Goal: Task Accomplishment & Management: Manage account settings

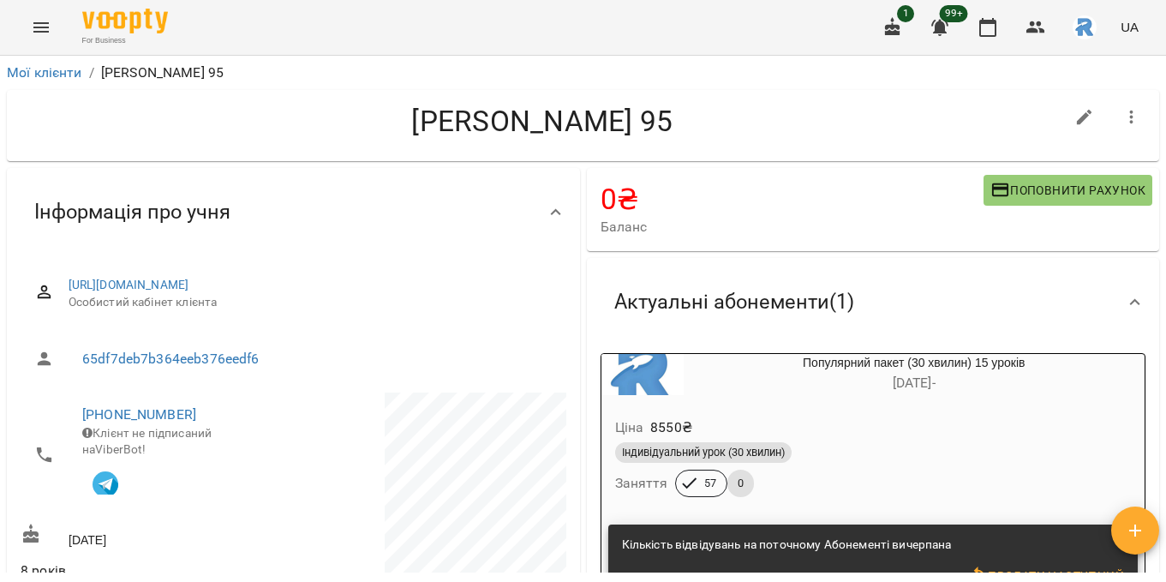
click at [44, 22] on icon "Menu" at bounding box center [41, 27] width 21 height 21
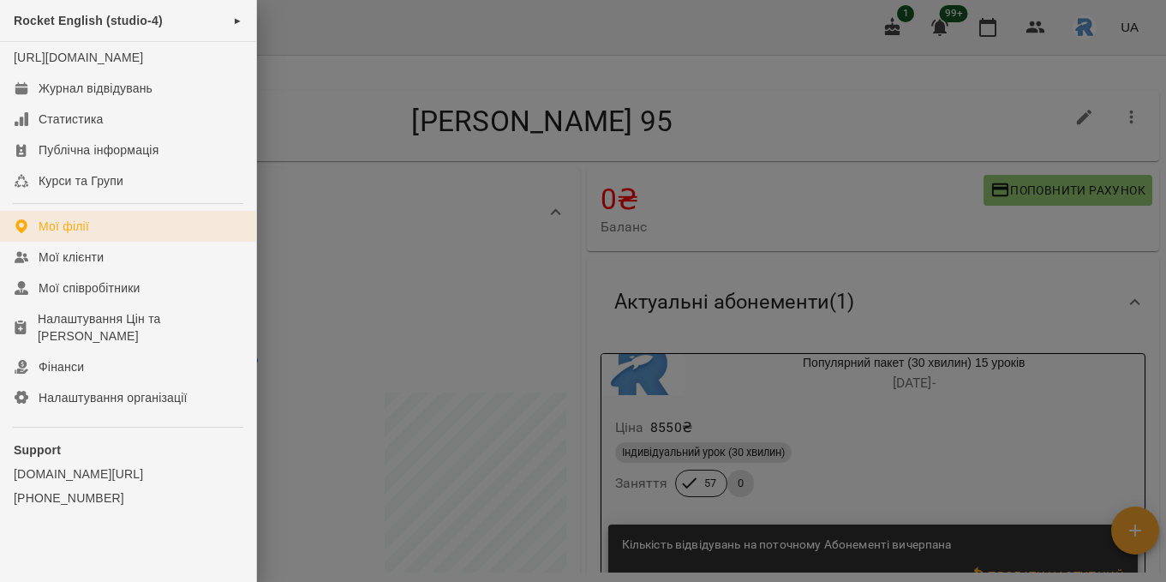
click at [105, 232] on link "Мої філії" at bounding box center [128, 226] width 256 height 31
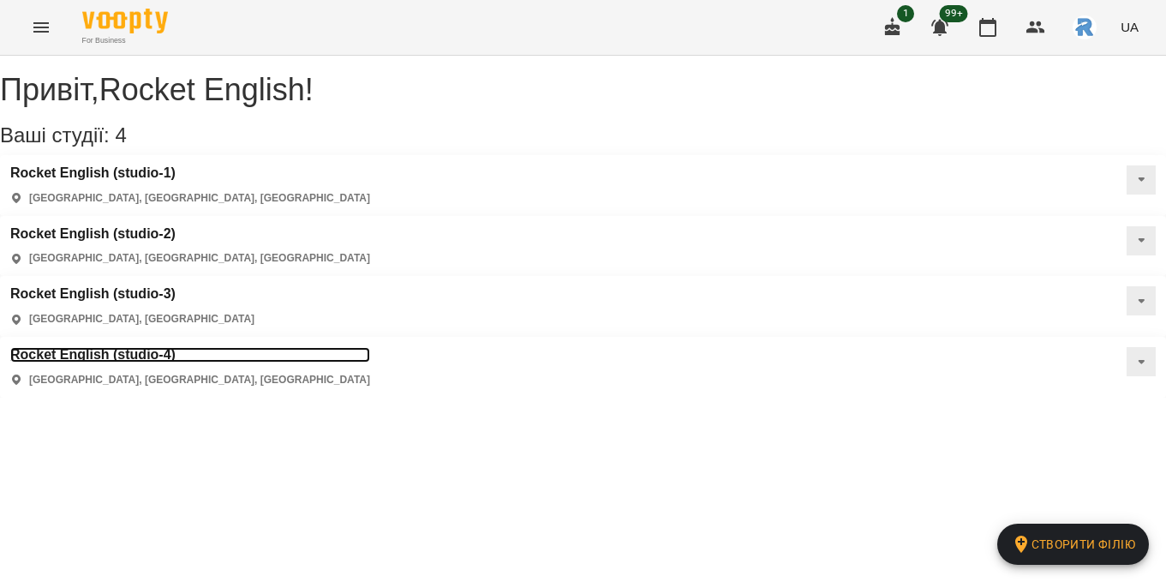
click at [106, 347] on h3 "Rocket English (studio-4)" at bounding box center [190, 354] width 360 height 15
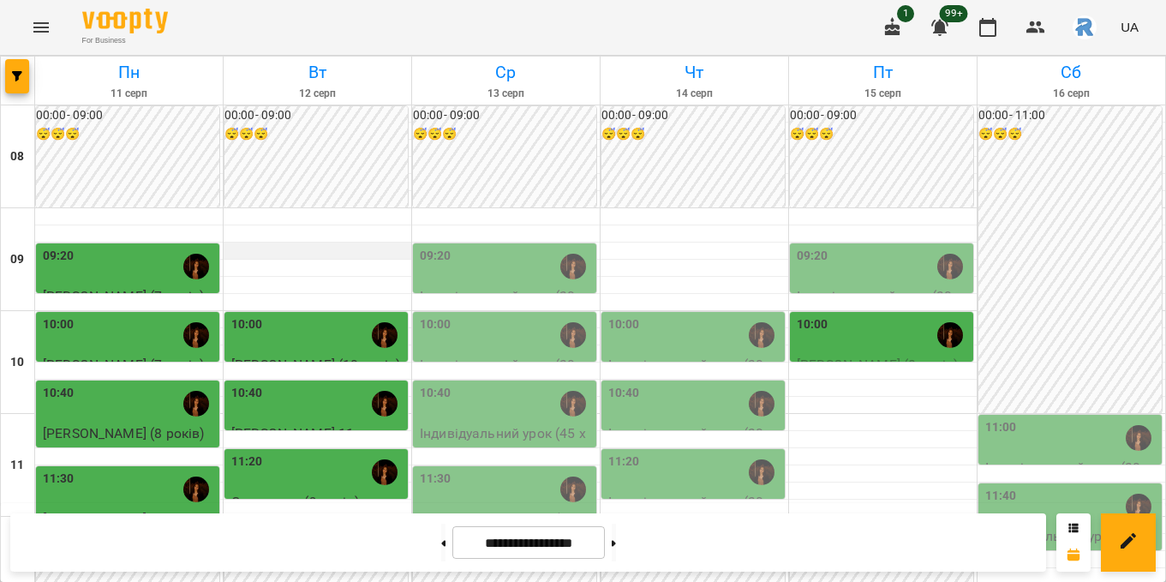
scroll to position [498, 0]
click at [27, 67] on button "button" at bounding box center [17, 76] width 24 height 34
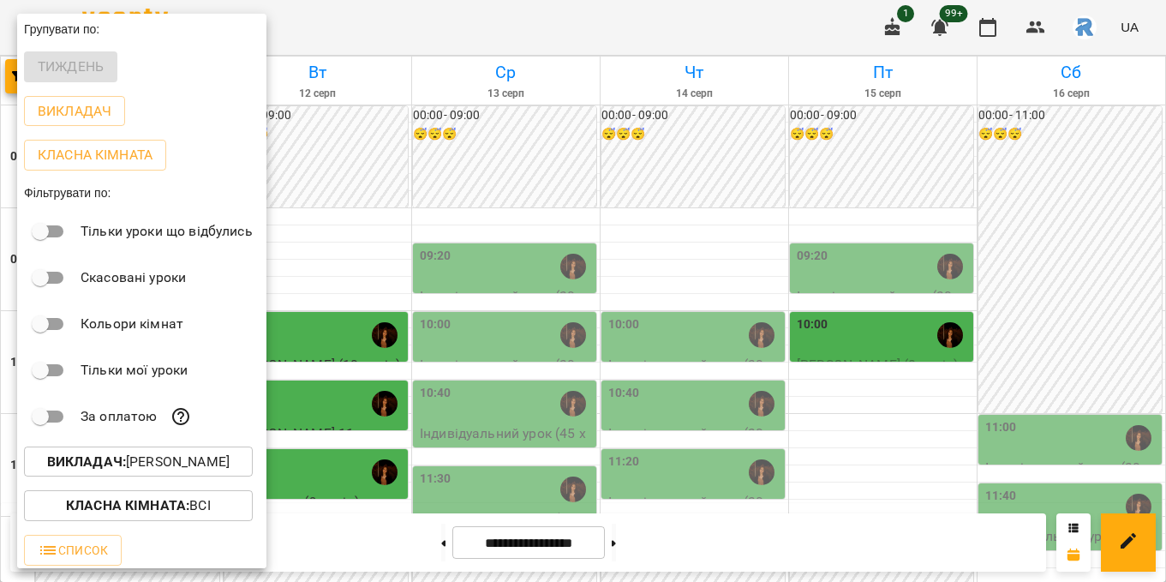
click at [135, 459] on p "Викладач : [PERSON_NAME]" at bounding box center [138, 461] width 182 height 21
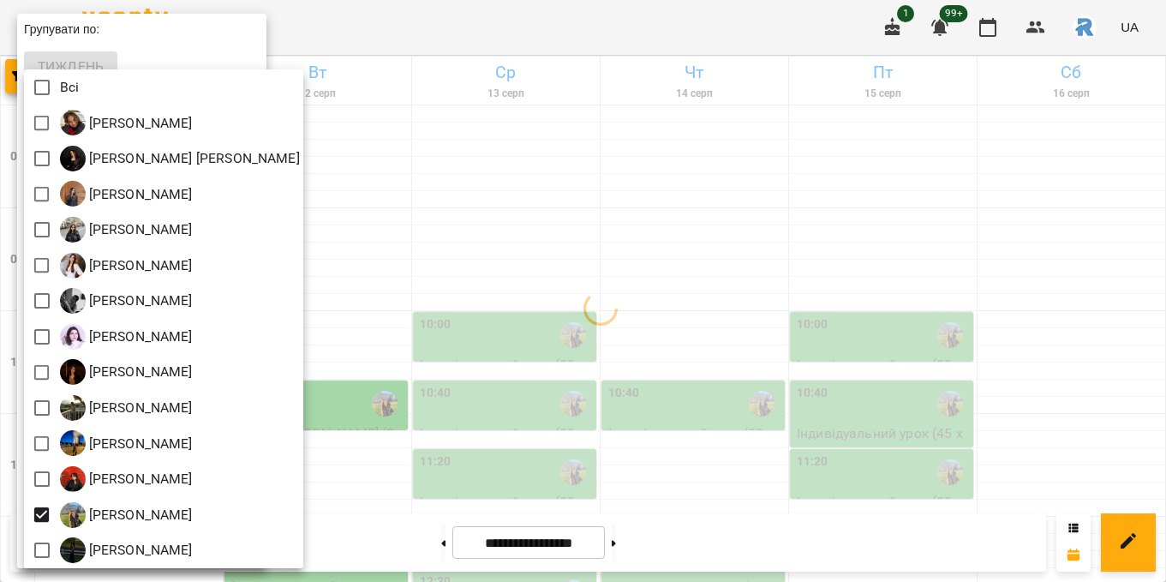
click at [481, 461] on div at bounding box center [583, 291] width 1166 height 582
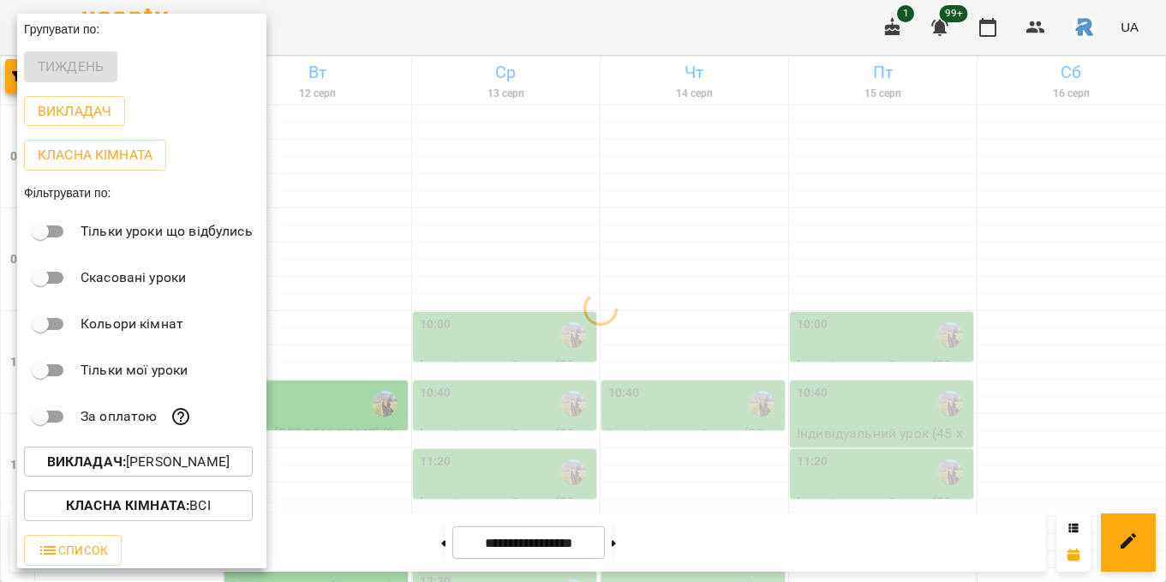
click at [481, 461] on div at bounding box center [583, 291] width 1166 height 582
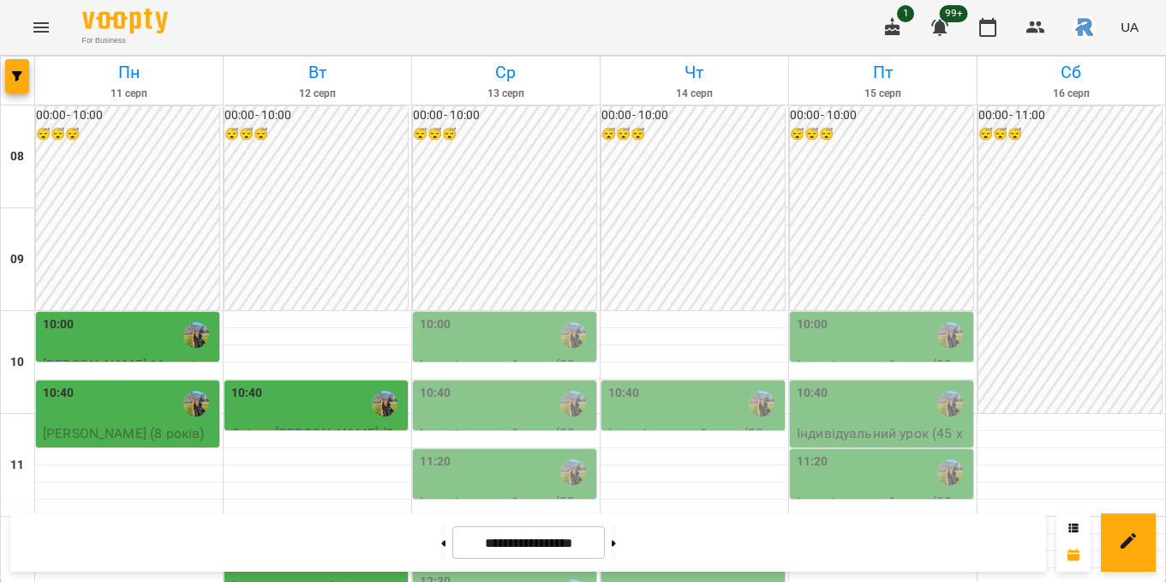
scroll to position [164, 0]
click at [350, 384] on div "10:40" at bounding box center [317, 403] width 173 height 39
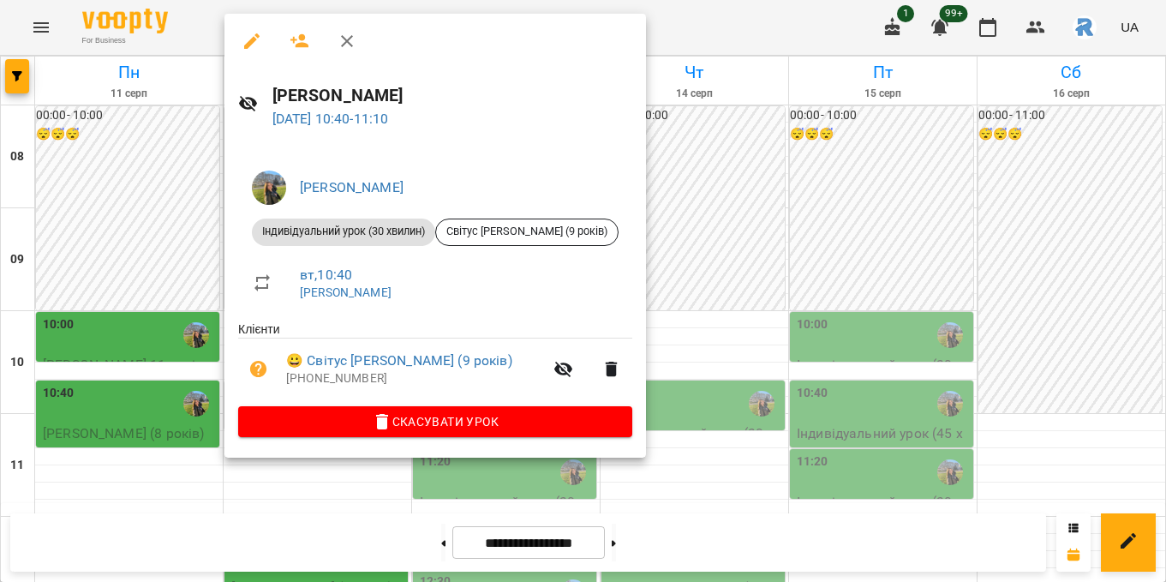
click at [707, 219] on div at bounding box center [583, 291] width 1166 height 582
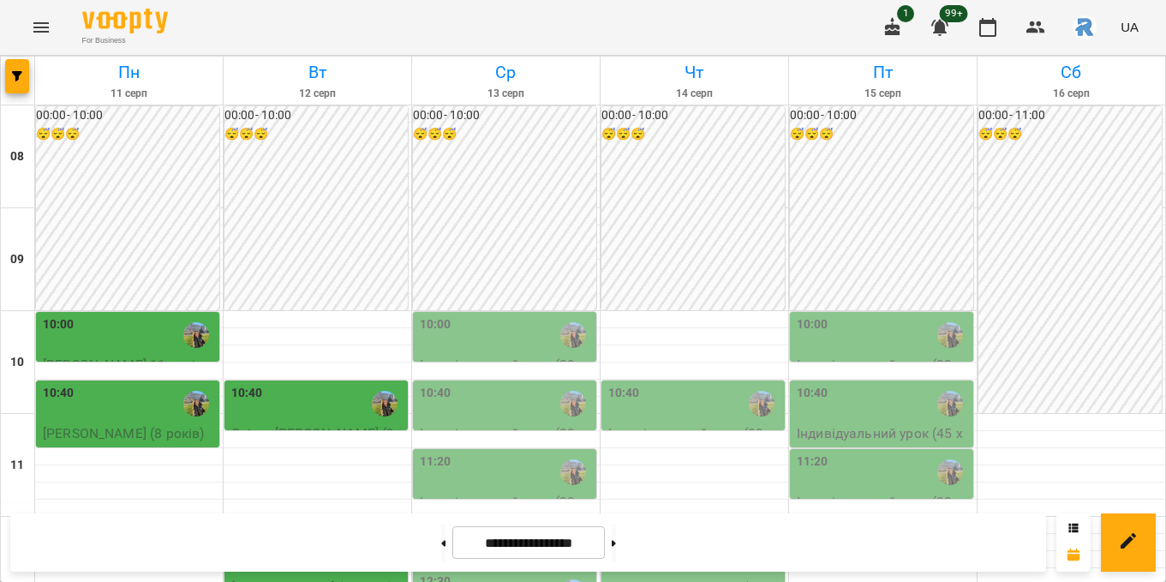
click at [289, 538] on div "12:10" at bounding box center [317, 557] width 173 height 39
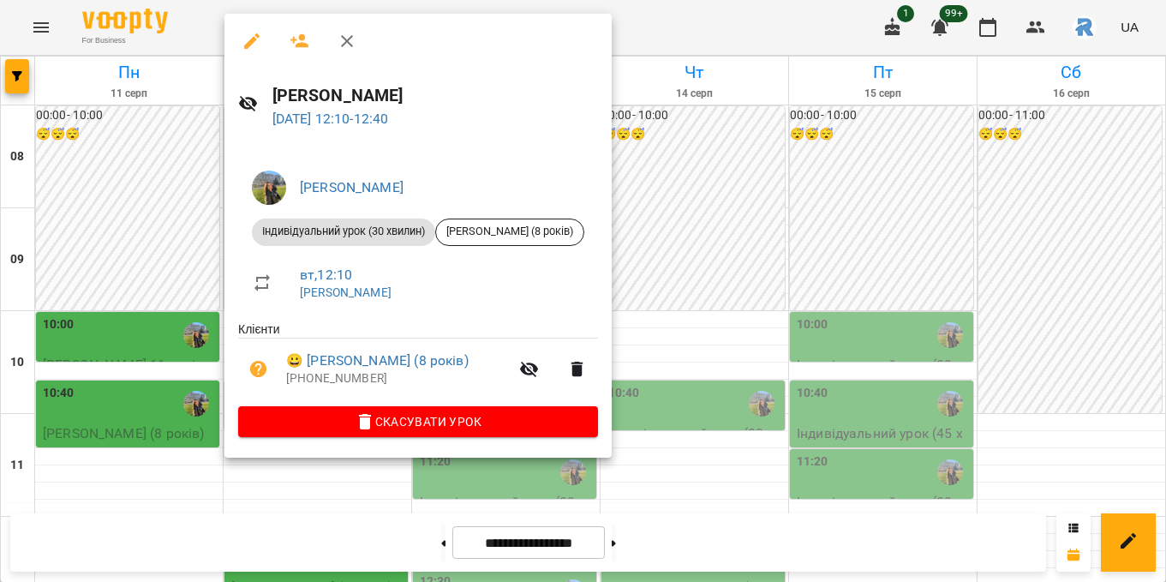
click at [785, 266] on div at bounding box center [583, 291] width 1166 height 582
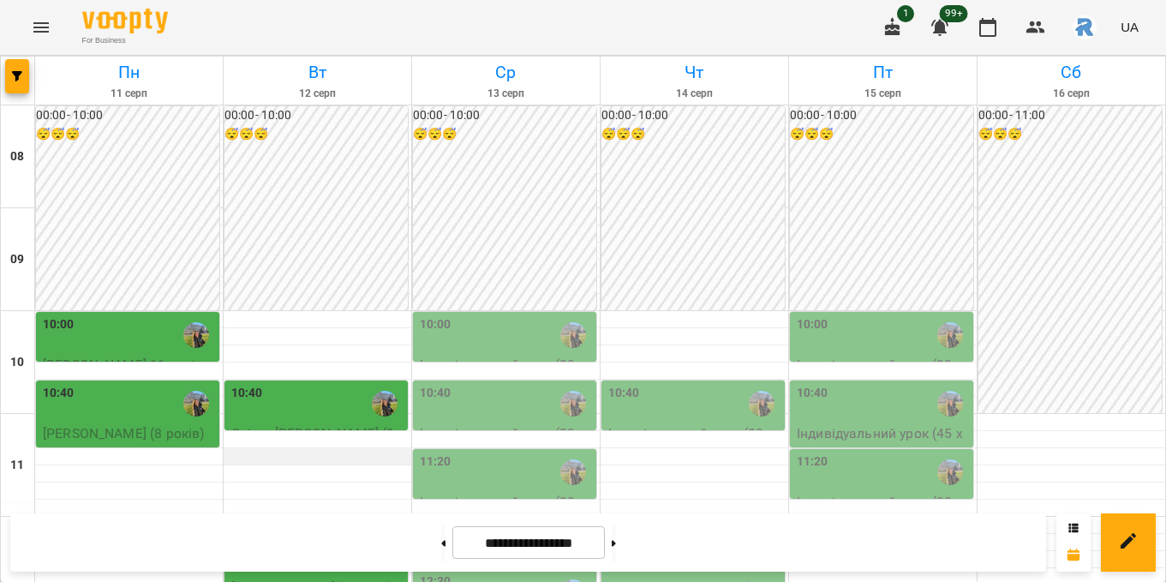
scroll to position [344, 0]
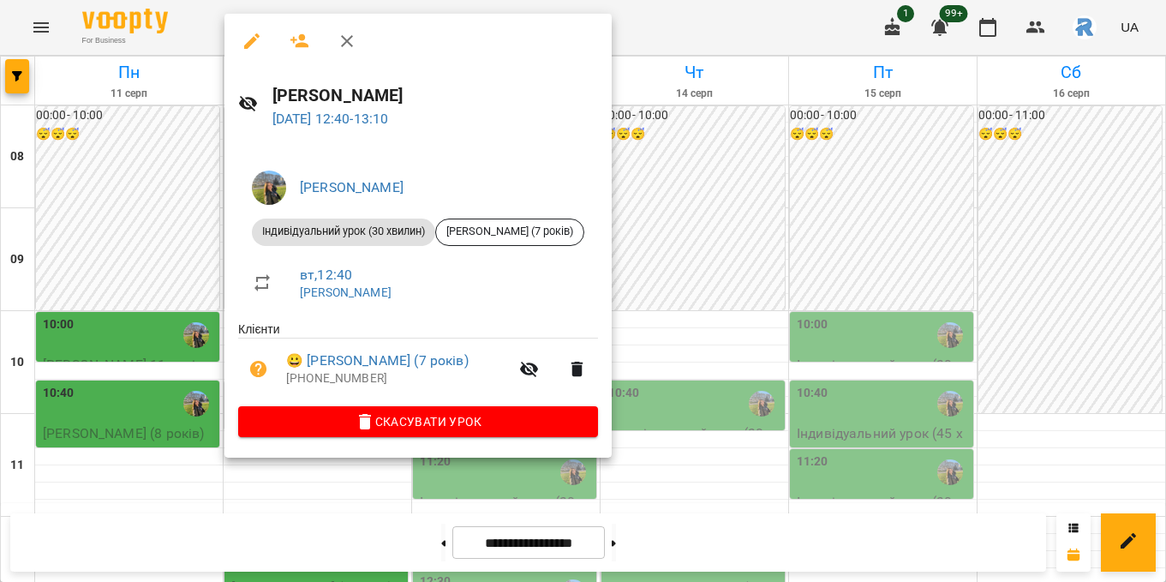
click at [746, 236] on div at bounding box center [583, 291] width 1166 height 582
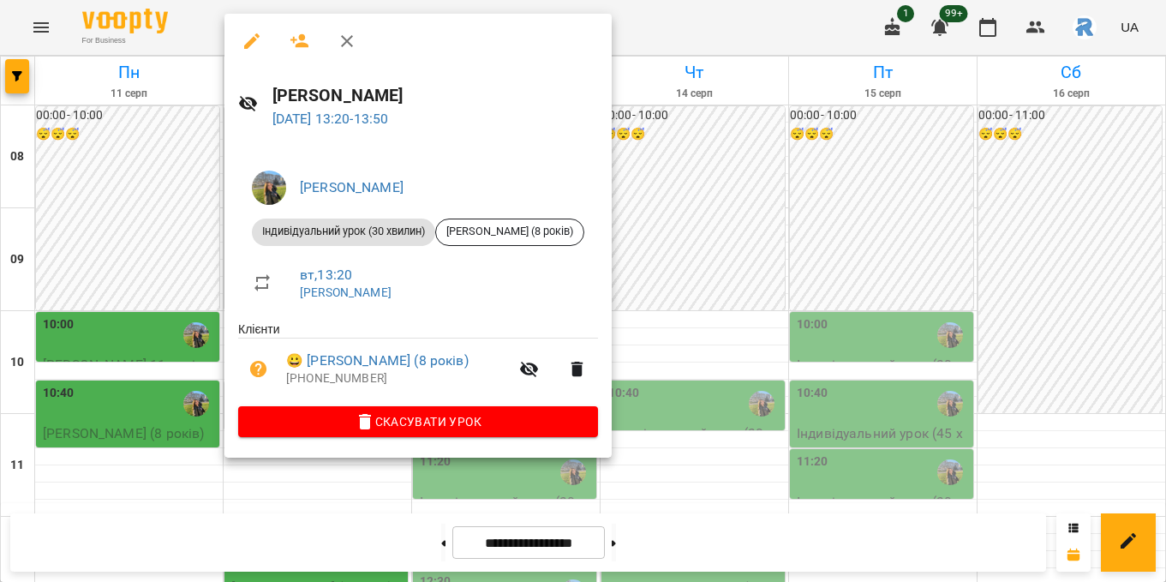
click at [757, 153] on div at bounding box center [583, 291] width 1166 height 582
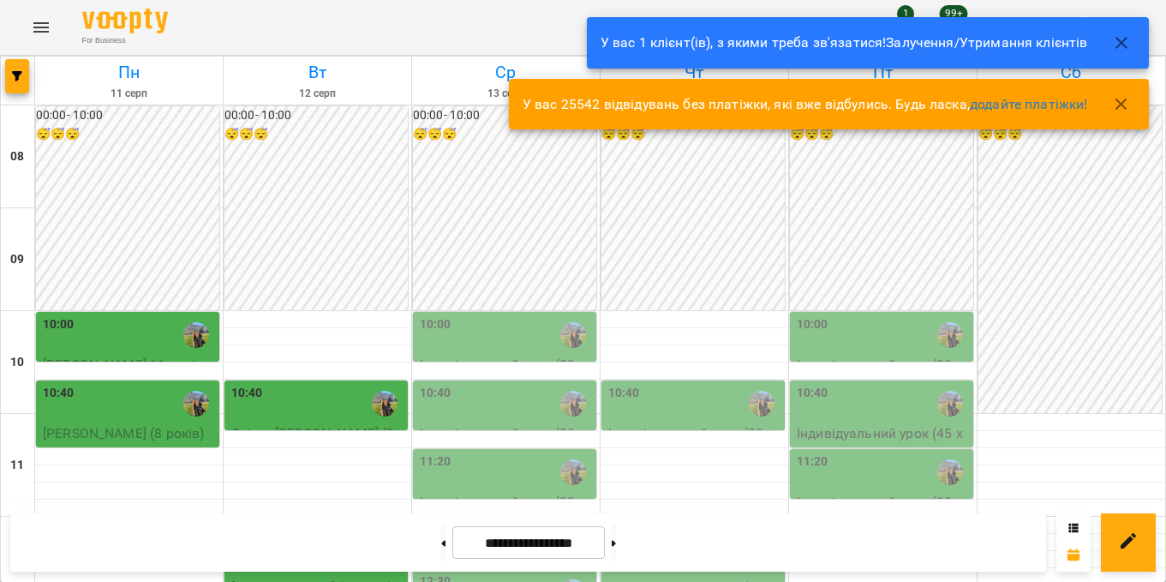
scroll to position [437, 0]
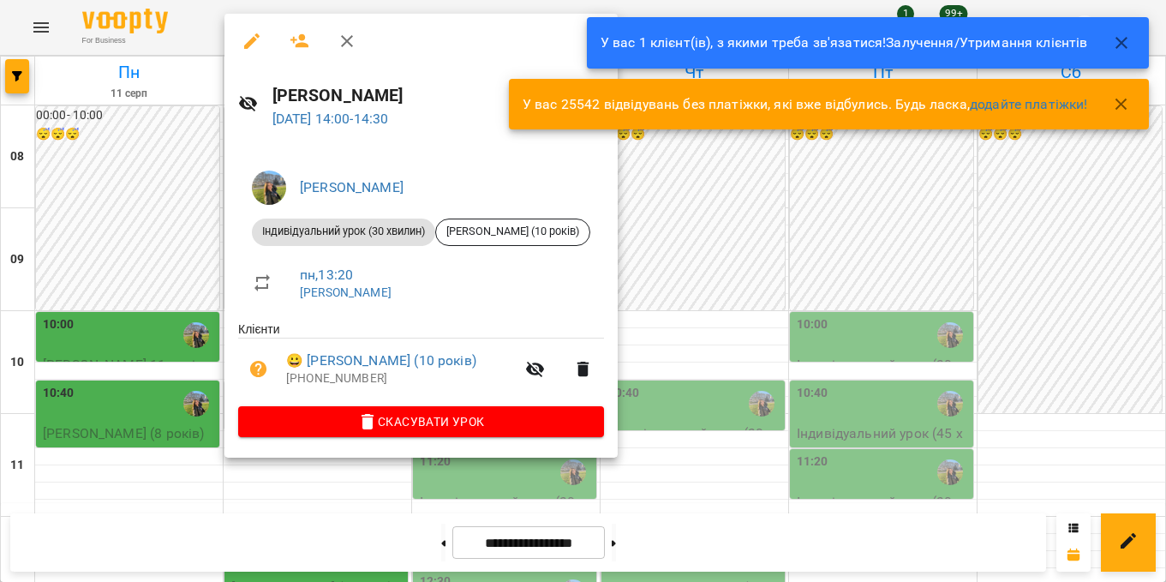
click at [135, 265] on div at bounding box center [583, 291] width 1166 height 582
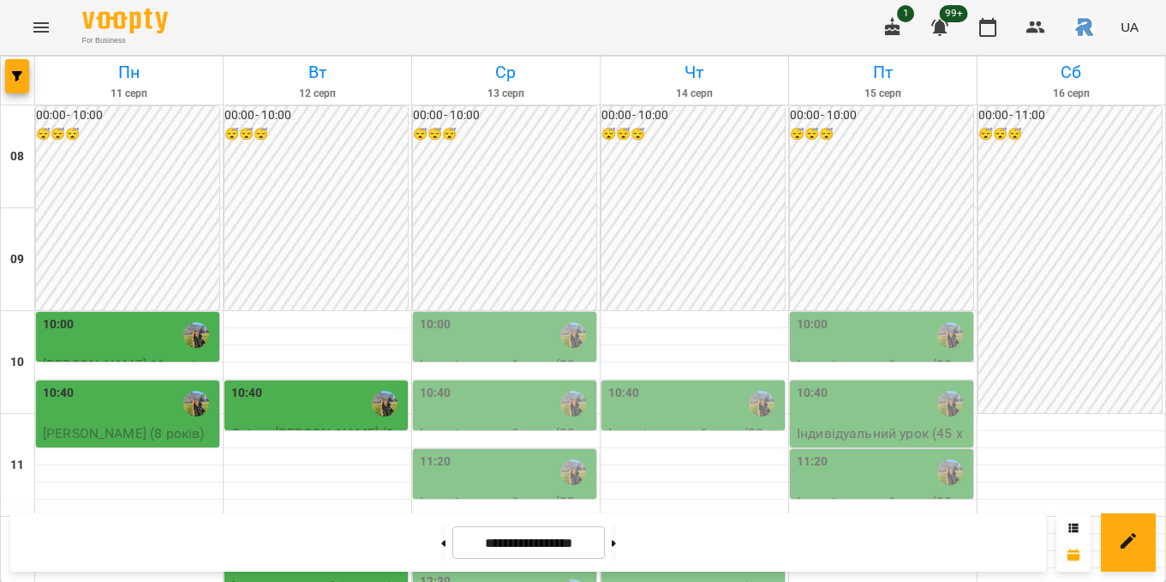
scroll to position [220, 0]
click at [296, 384] on div "10:40" at bounding box center [317, 403] width 173 height 39
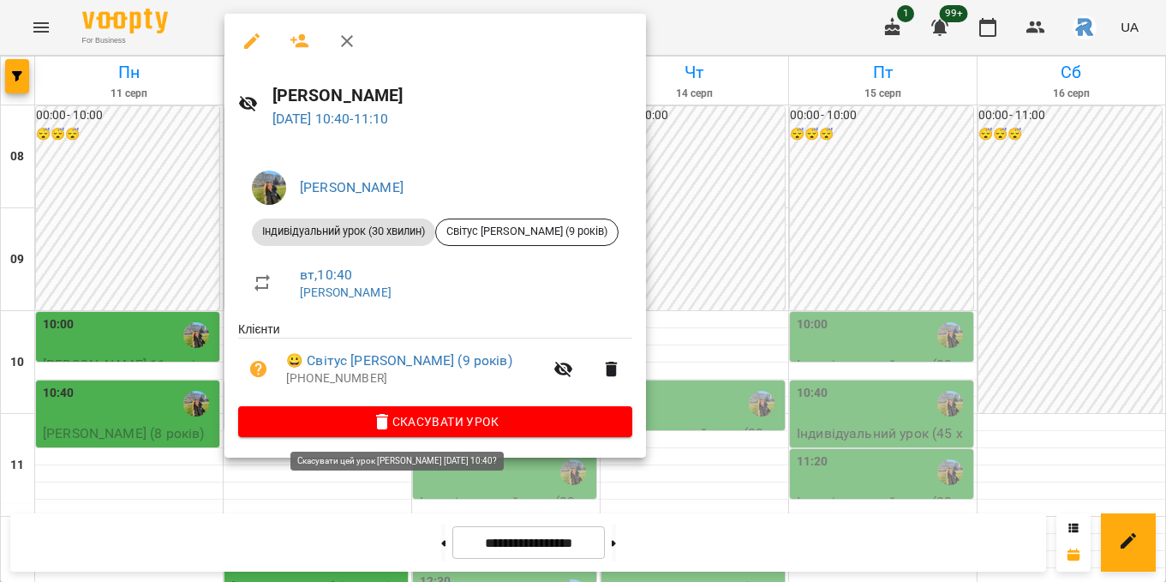
click at [402, 416] on span "Скасувати Урок" at bounding box center [435, 421] width 367 height 21
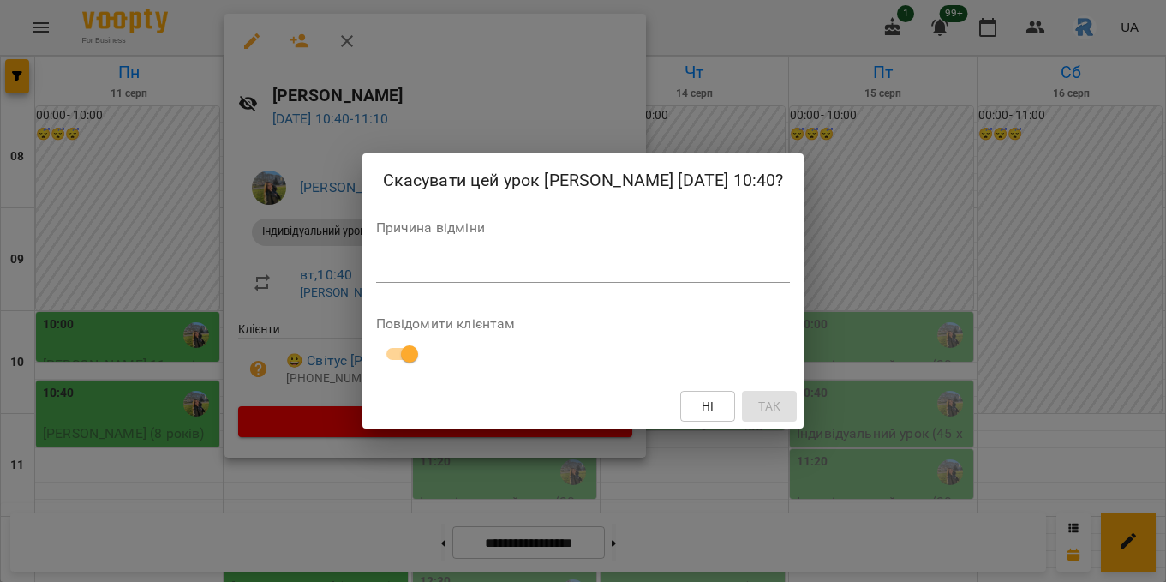
click at [376, 283] on div "*" at bounding box center [583, 268] width 415 height 27
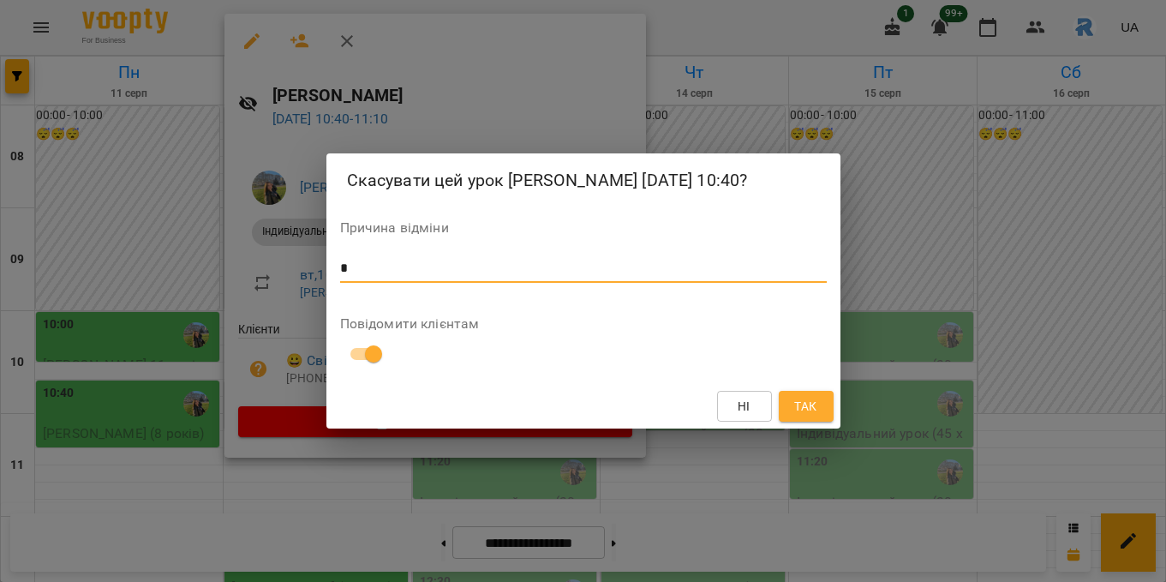
type textarea "*"
click at [797, 416] on span "Так" at bounding box center [805, 406] width 22 height 21
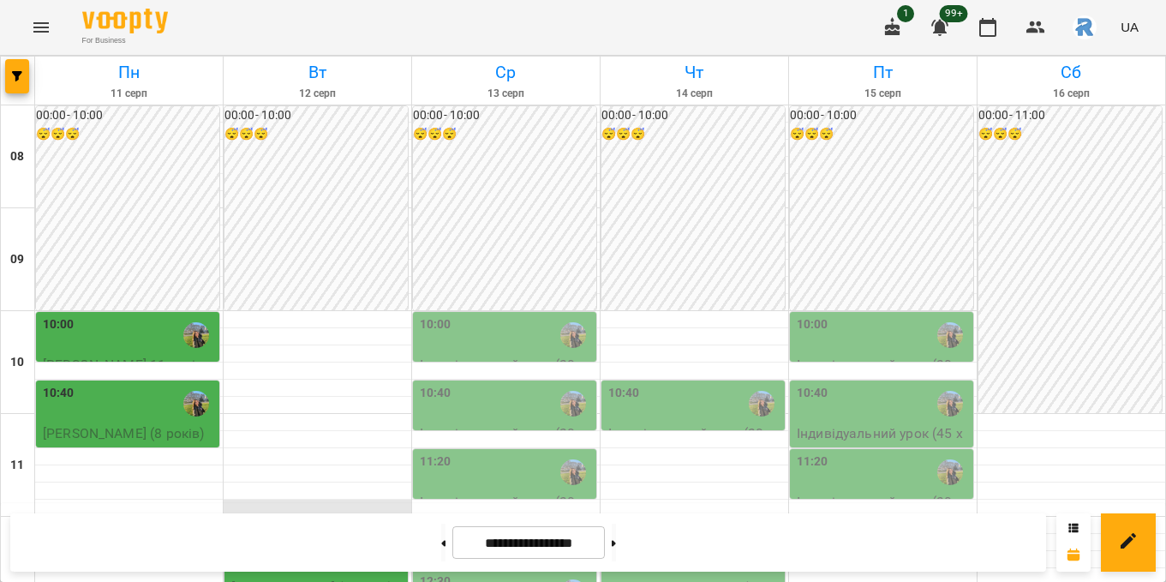
scroll to position [342, 0]
click at [303, 538] on div "12:10" at bounding box center [317, 557] width 173 height 39
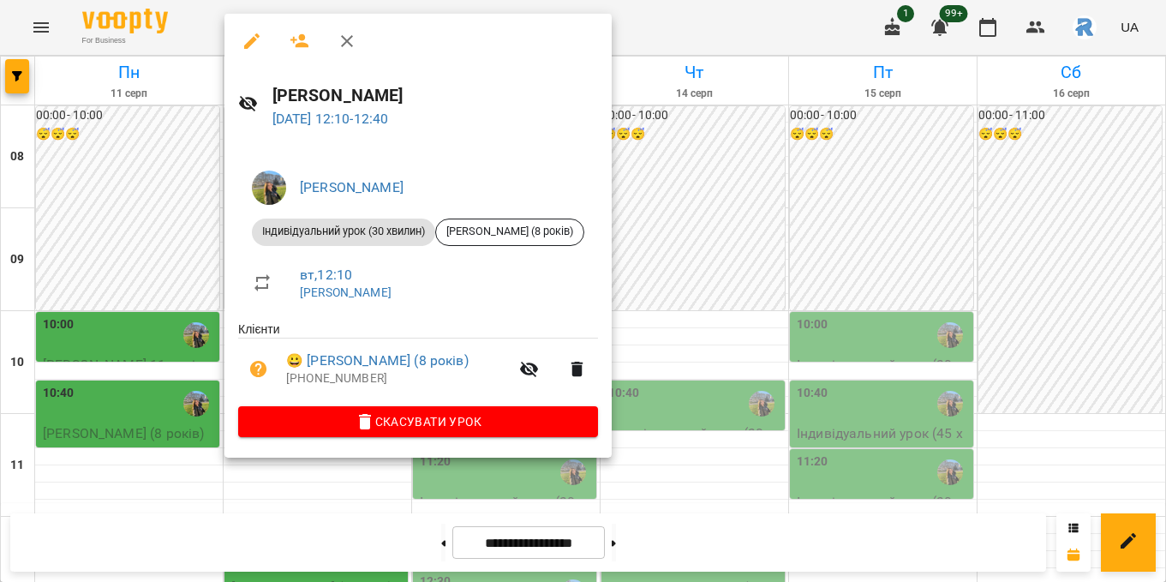
click at [400, 423] on span "Скасувати Урок" at bounding box center [418, 421] width 332 height 21
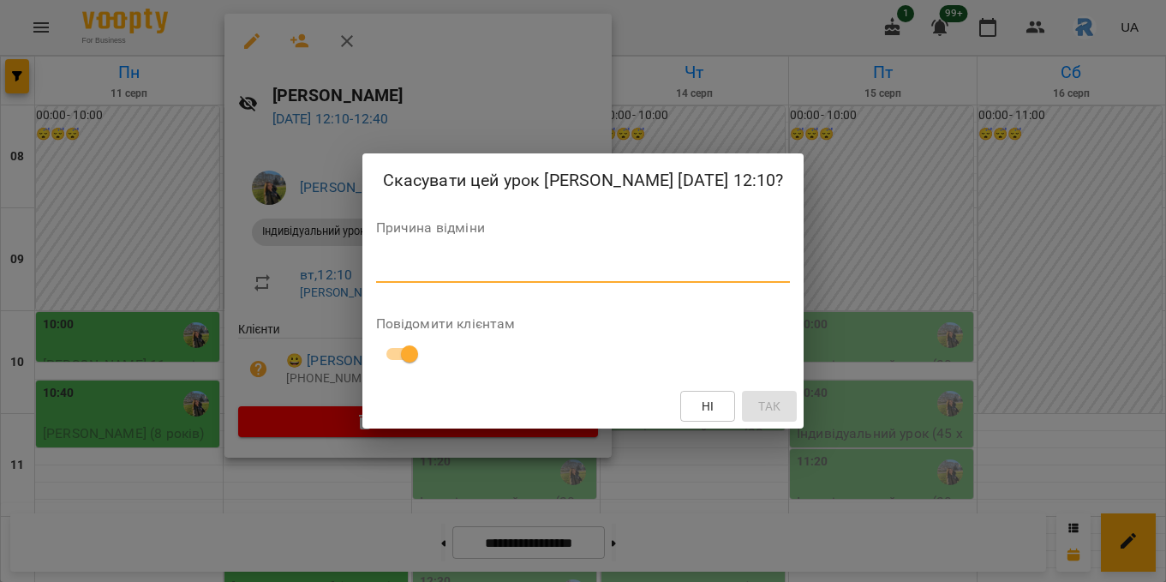
click at [376, 277] on textarea at bounding box center [583, 268] width 415 height 16
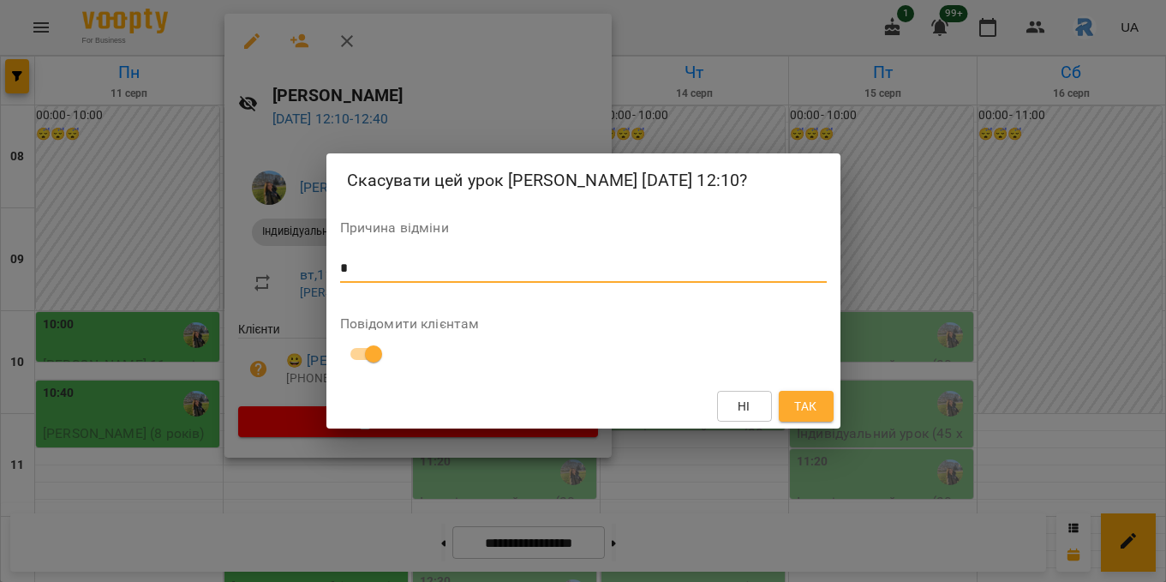
type textarea "*"
click at [796, 404] on button "Так" at bounding box center [806, 406] width 55 height 31
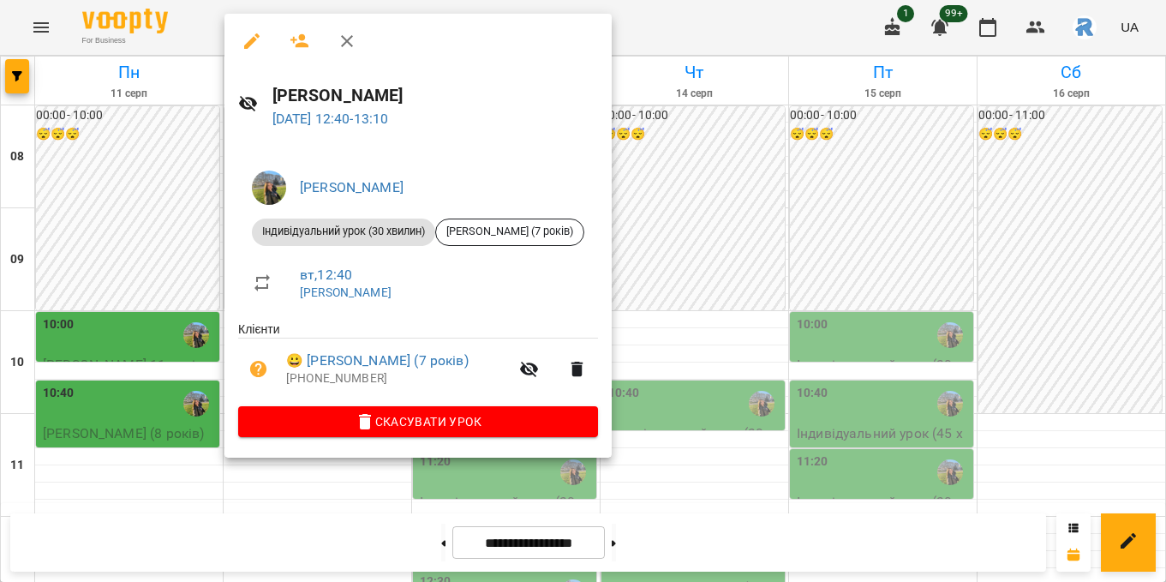
click at [780, 188] on div at bounding box center [583, 291] width 1166 height 582
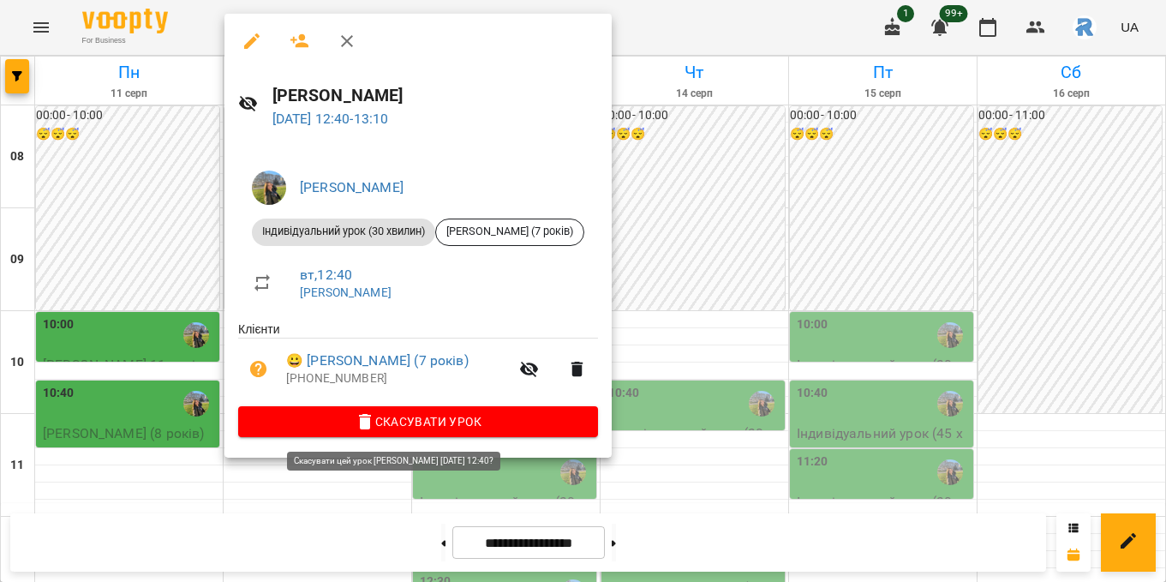
click at [433, 413] on span "Скасувати Урок" at bounding box center [418, 421] width 332 height 21
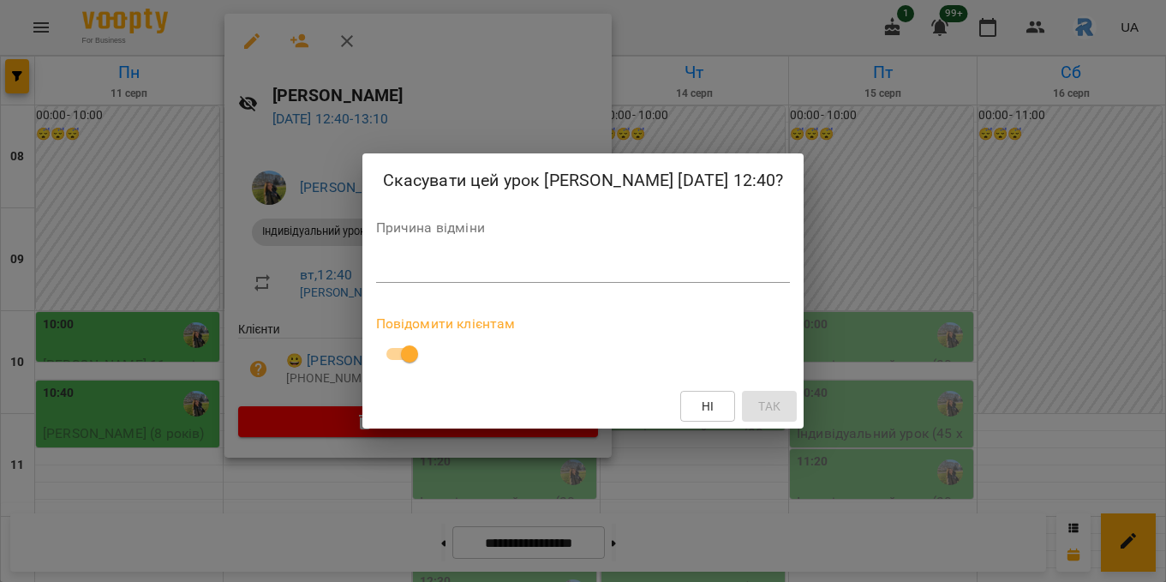
click at [376, 277] on textarea at bounding box center [583, 268] width 415 height 16
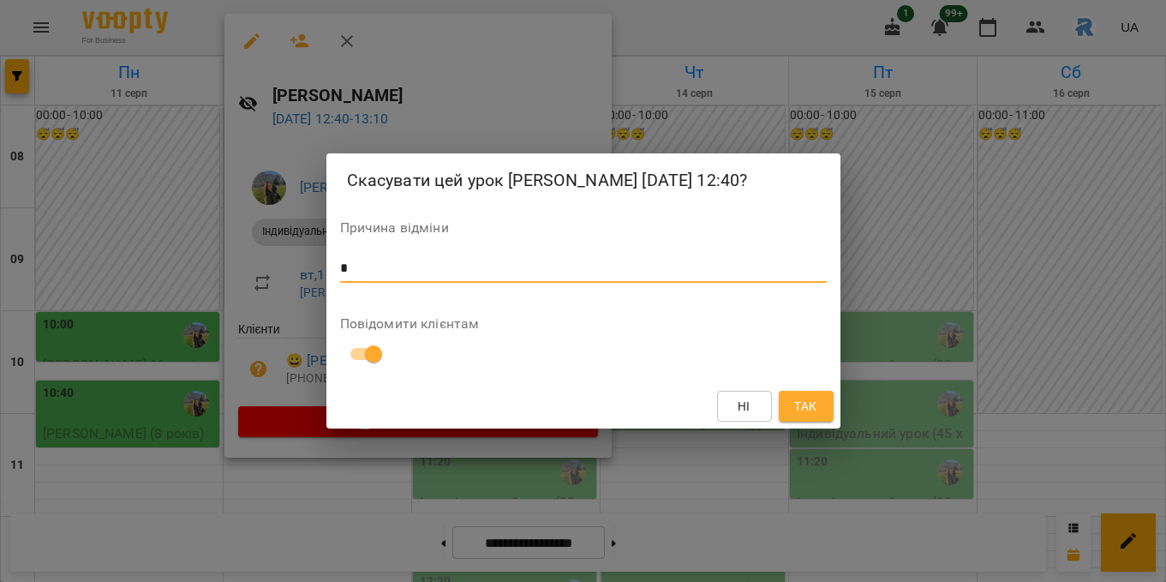
type textarea "*"
click at [825, 422] on button "Так" at bounding box center [806, 406] width 55 height 31
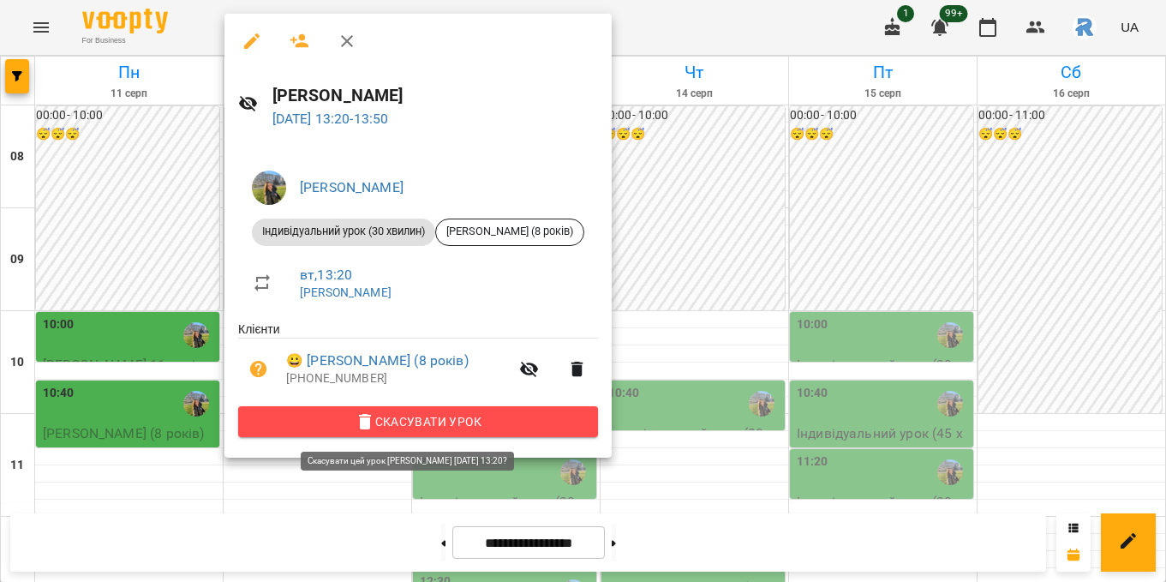
click at [584, 419] on span "Скасувати Урок" at bounding box center [418, 421] width 332 height 21
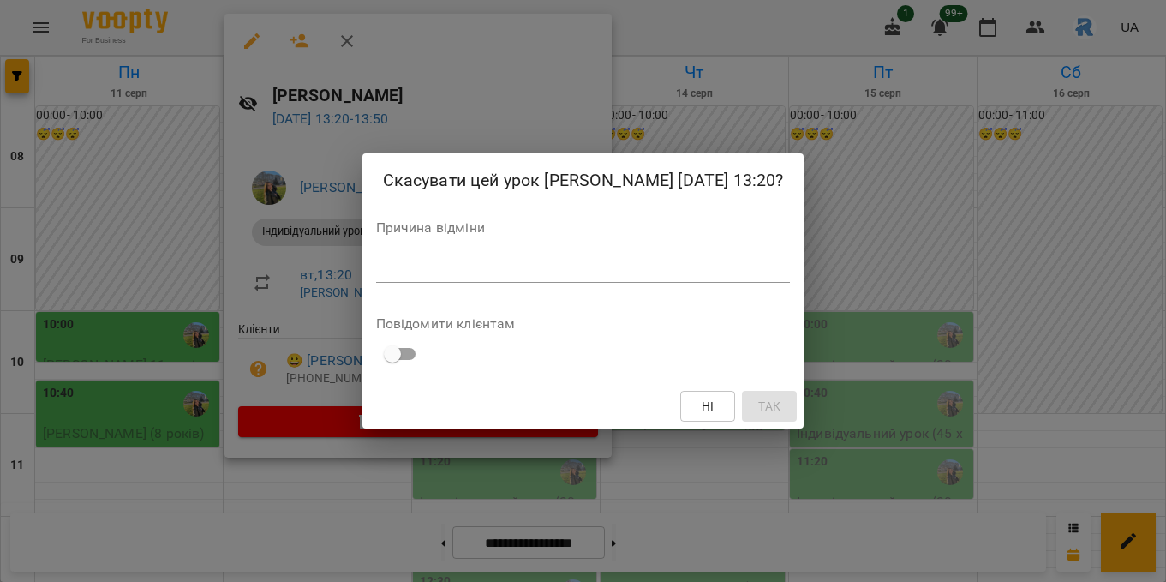
click at [445, 283] on div "*" at bounding box center [583, 268] width 415 height 27
click at [377, 277] on textarea at bounding box center [583, 268] width 415 height 16
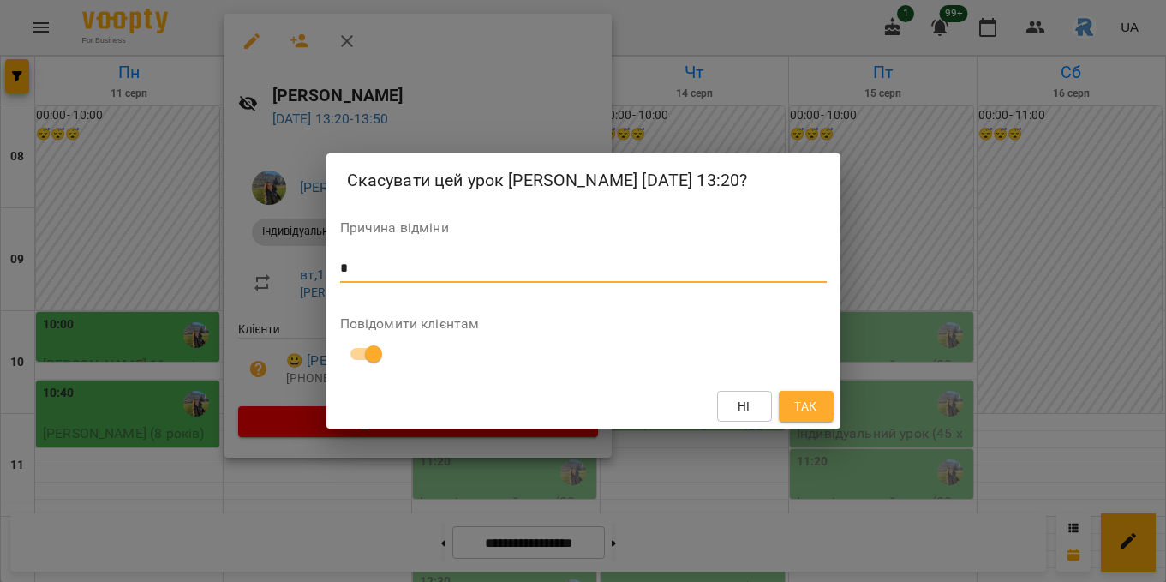
type textarea "*"
click at [790, 416] on button "Так" at bounding box center [806, 406] width 55 height 31
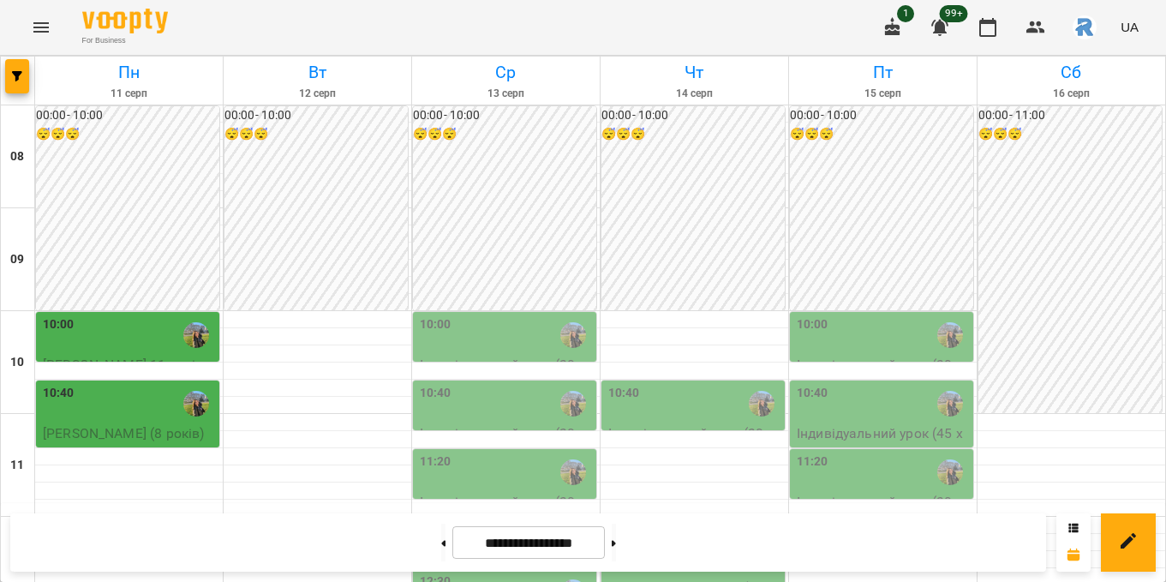
scroll to position [937, 0]
click at [31, 36] on icon "Menu" at bounding box center [41, 27] width 21 height 21
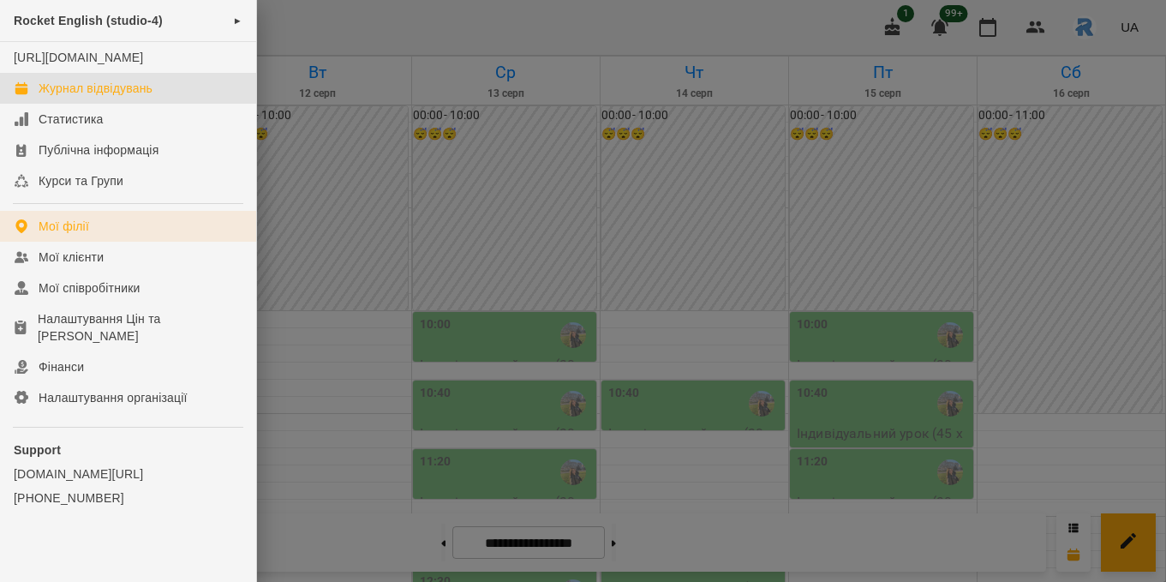
click at [57, 235] on div "Мої філії" at bounding box center [64, 226] width 51 height 17
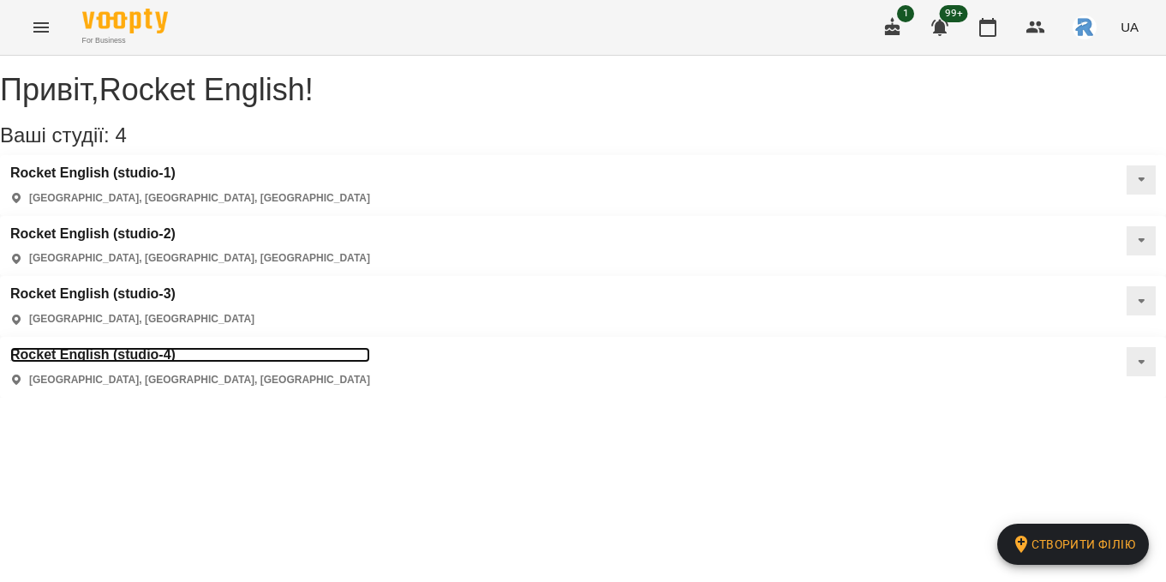
click at [132, 347] on h3 "Rocket English (studio-4)" at bounding box center [190, 354] width 360 height 15
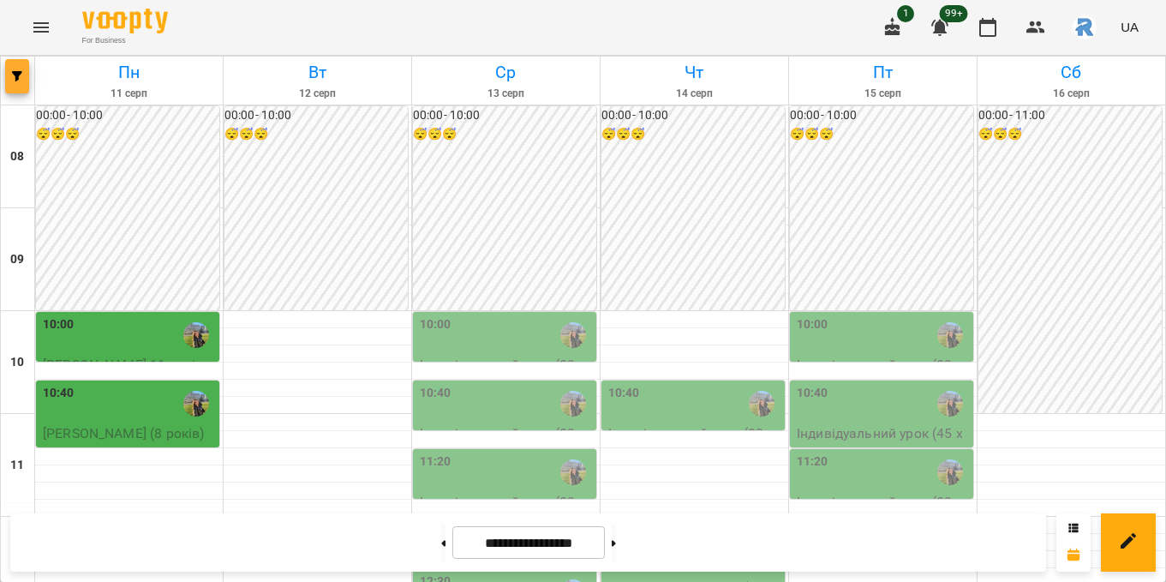
click at [23, 75] on span "button" at bounding box center [17, 76] width 24 height 10
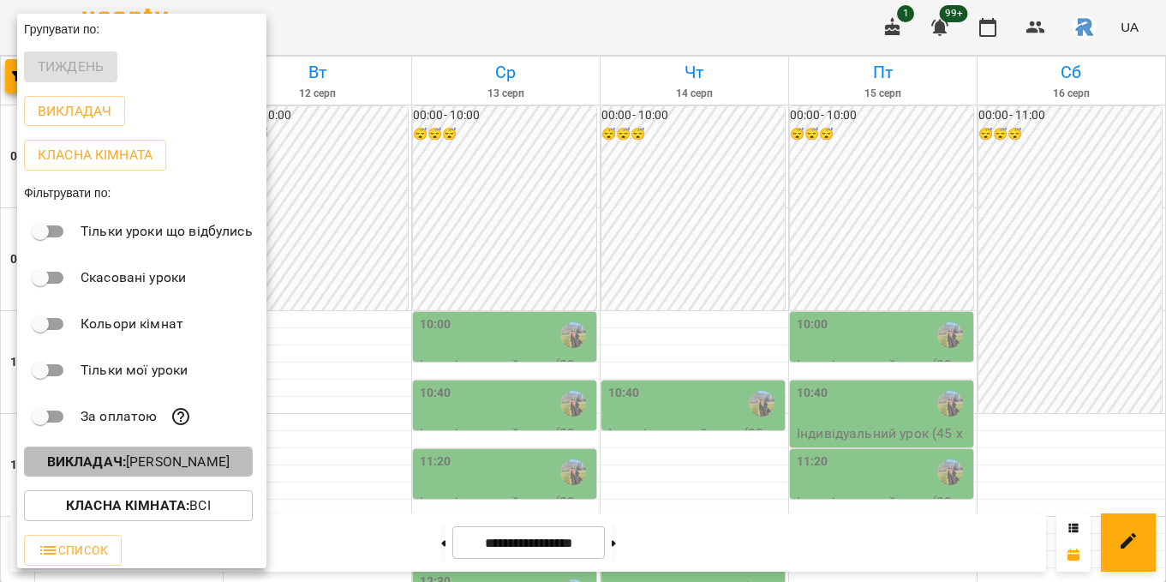
click at [107, 461] on b "Викладач :" at bounding box center [86, 461] width 79 height 16
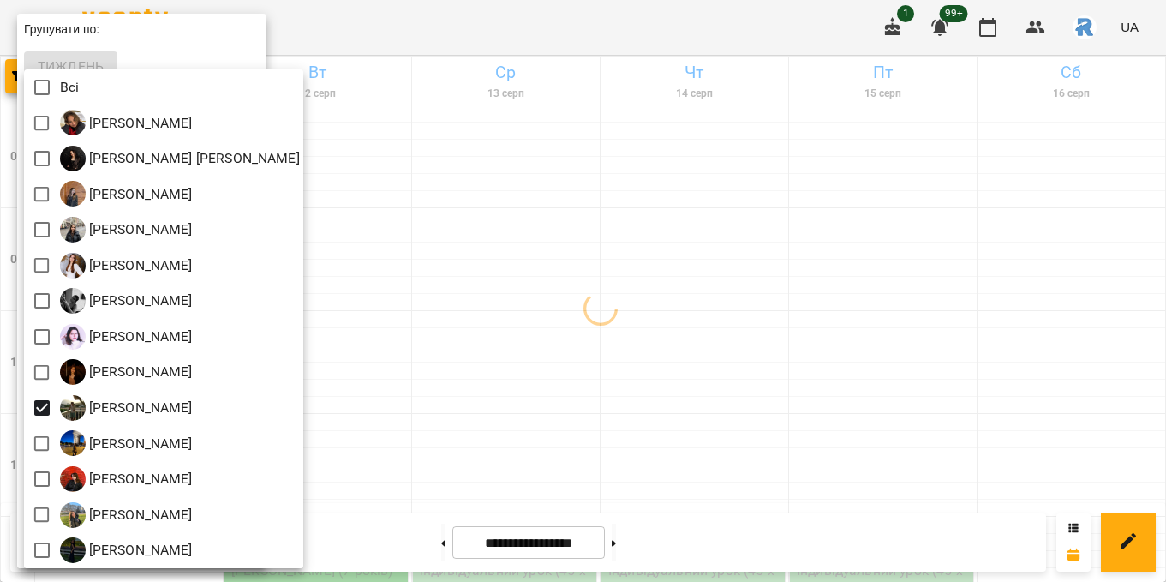
click at [624, 336] on div at bounding box center [583, 291] width 1166 height 582
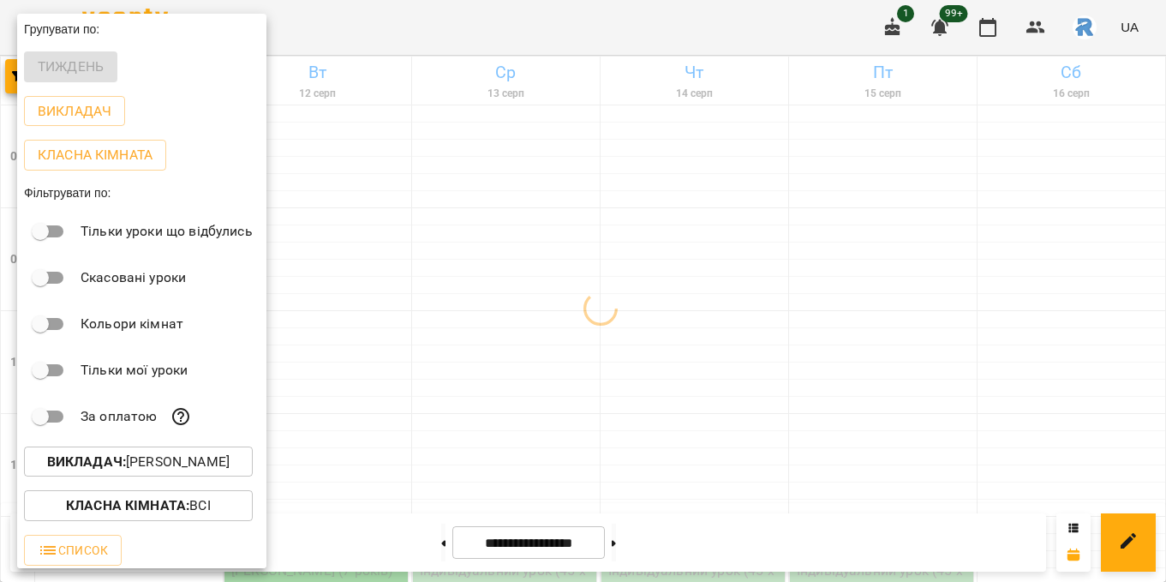
click at [622, 338] on div at bounding box center [583, 291] width 1166 height 582
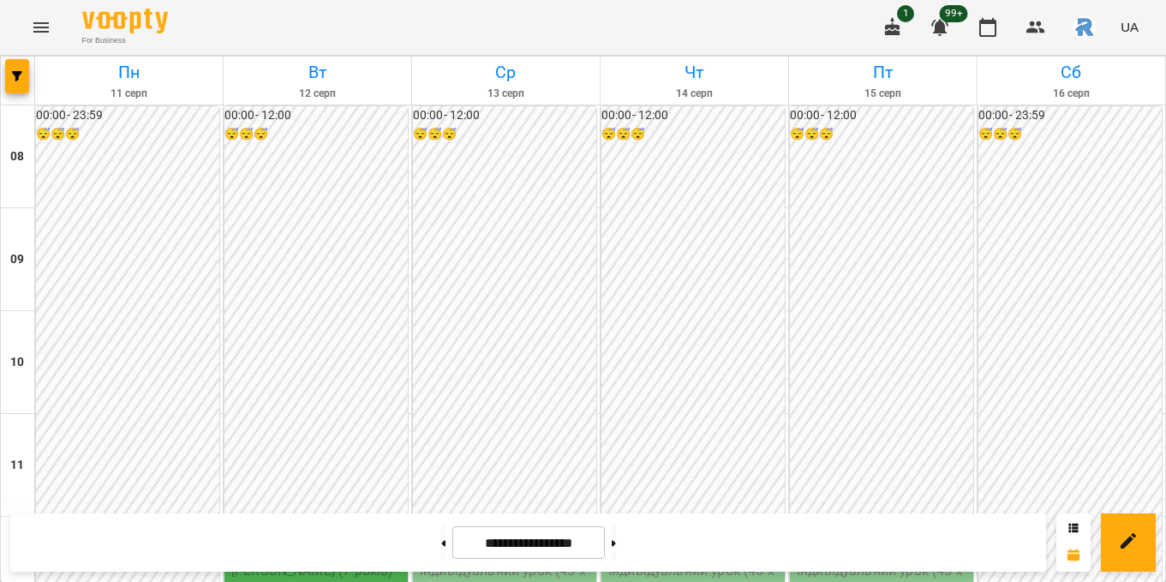
scroll to position [504, 0]
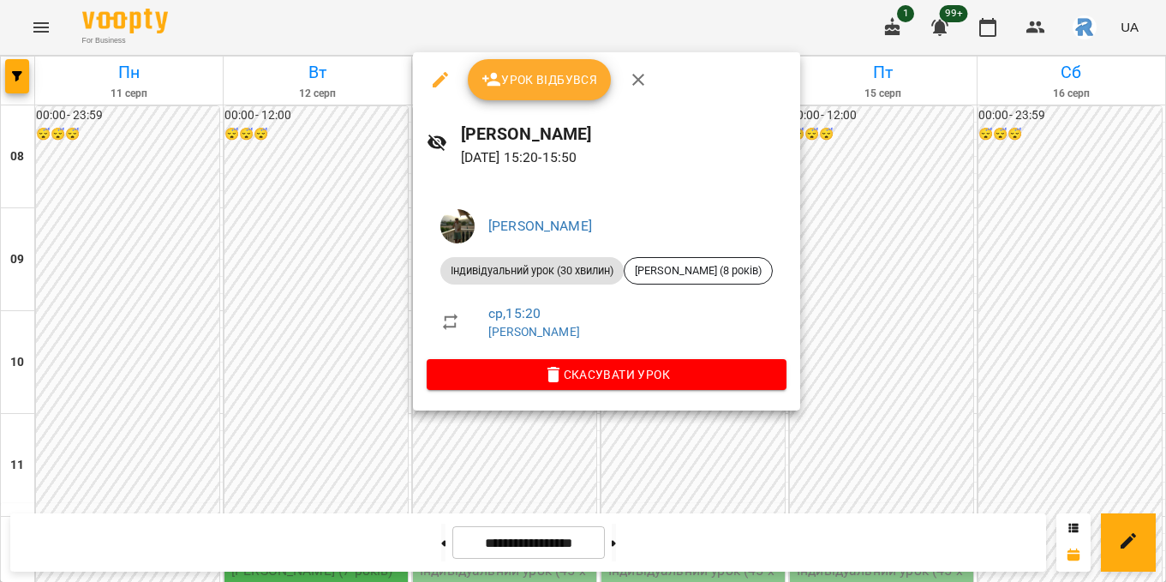
click at [363, 319] on div at bounding box center [583, 291] width 1166 height 582
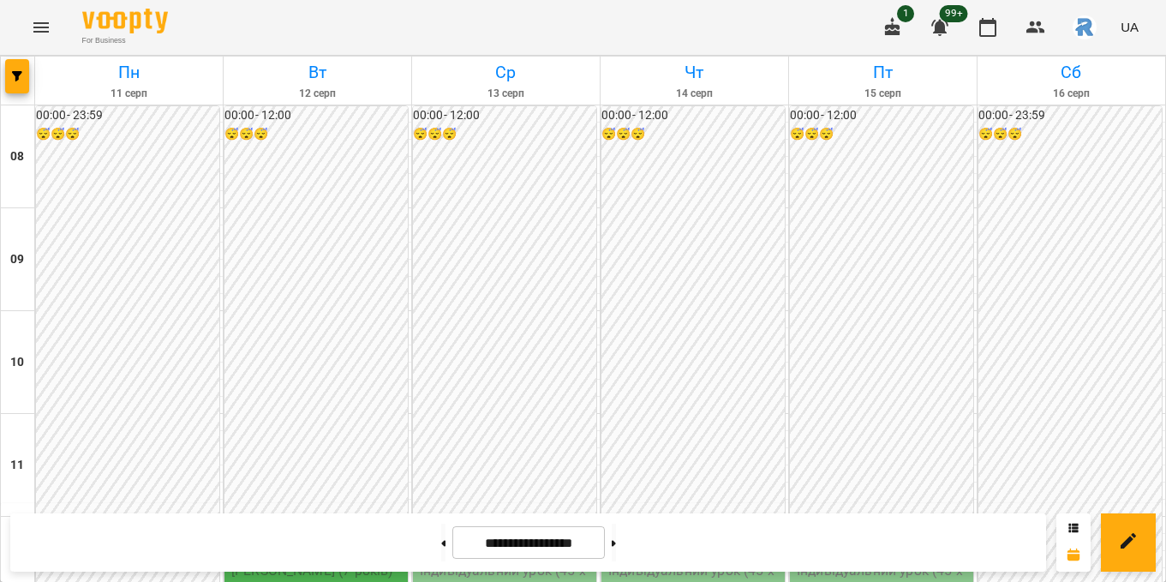
scroll to position [162, 0]
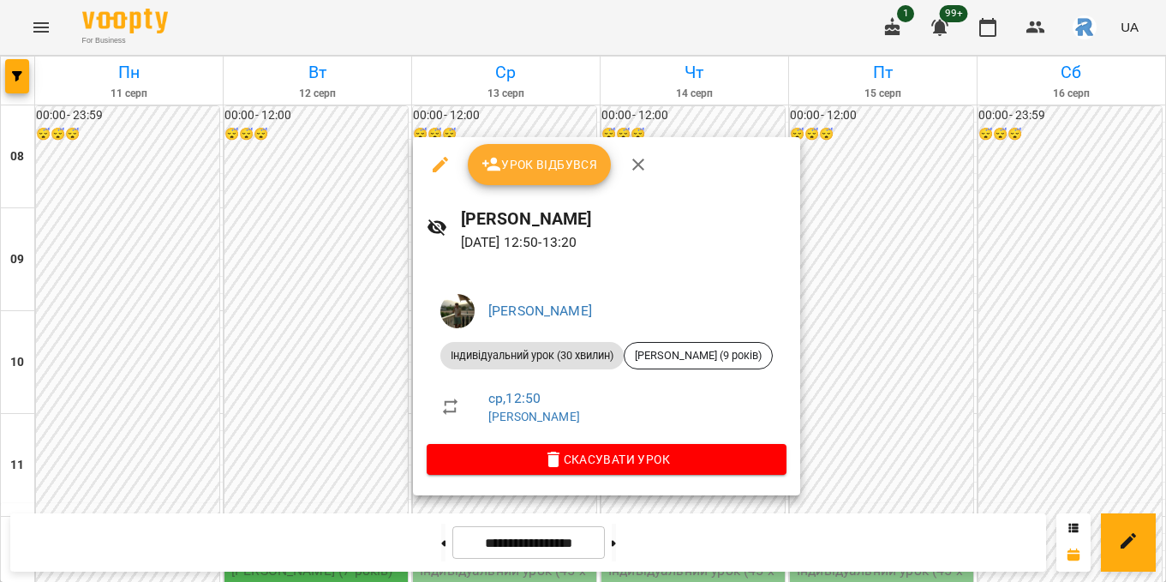
click at [334, 405] on div at bounding box center [583, 291] width 1166 height 582
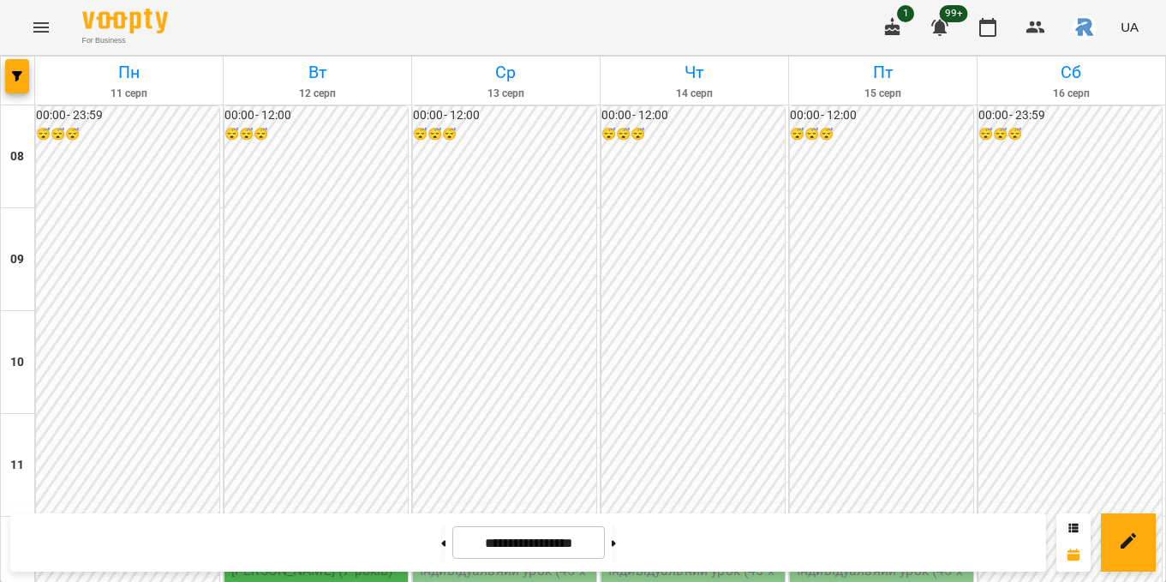
click at [451, 560] on p "Індивідуальний урок (45 хвилин) - [PERSON_NAME] (11 років)" at bounding box center [506, 590] width 173 height 61
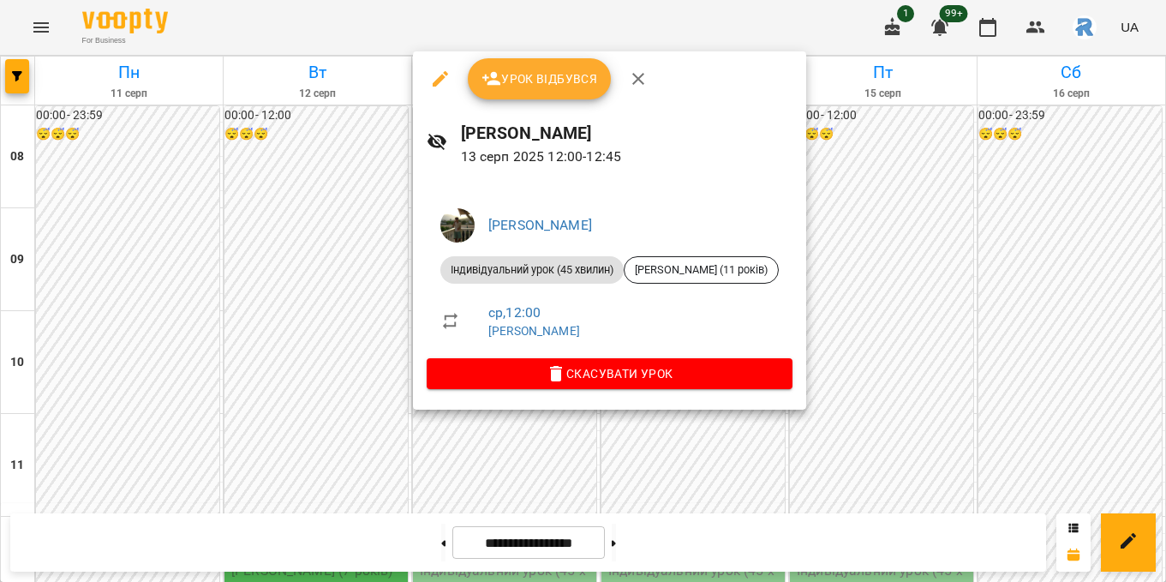
click at [284, 366] on div at bounding box center [583, 291] width 1166 height 582
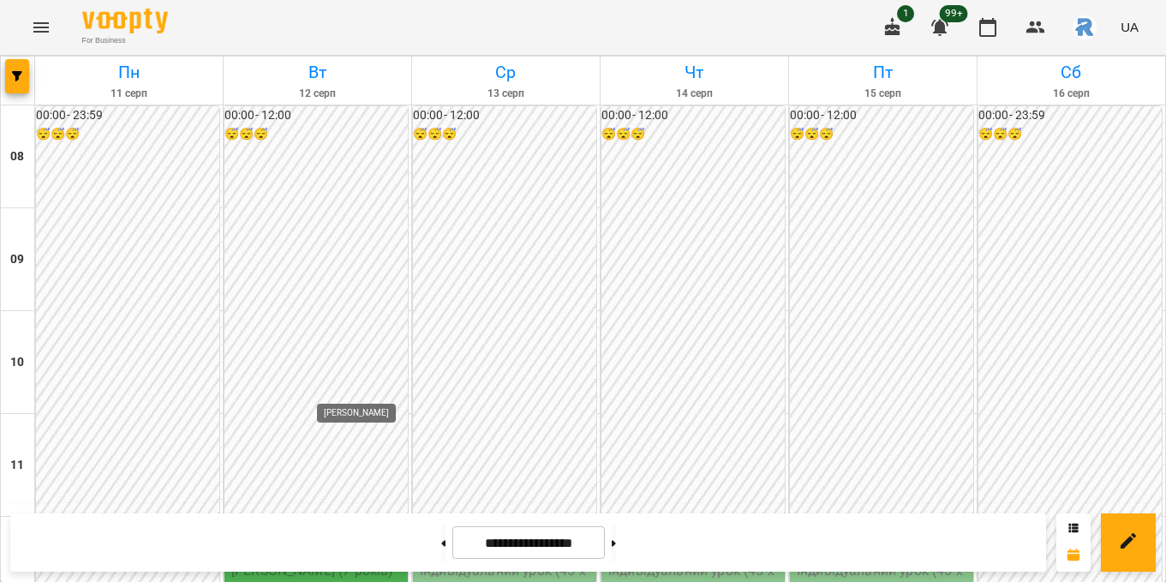
scroll to position [386, 0]
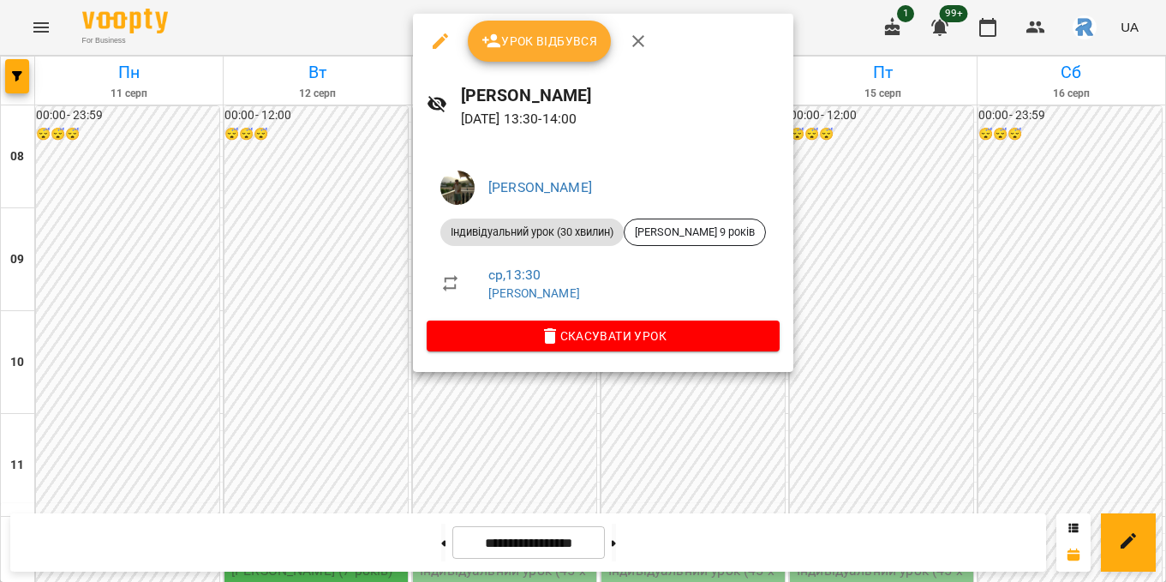
click at [329, 320] on div at bounding box center [583, 291] width 1166 height 582
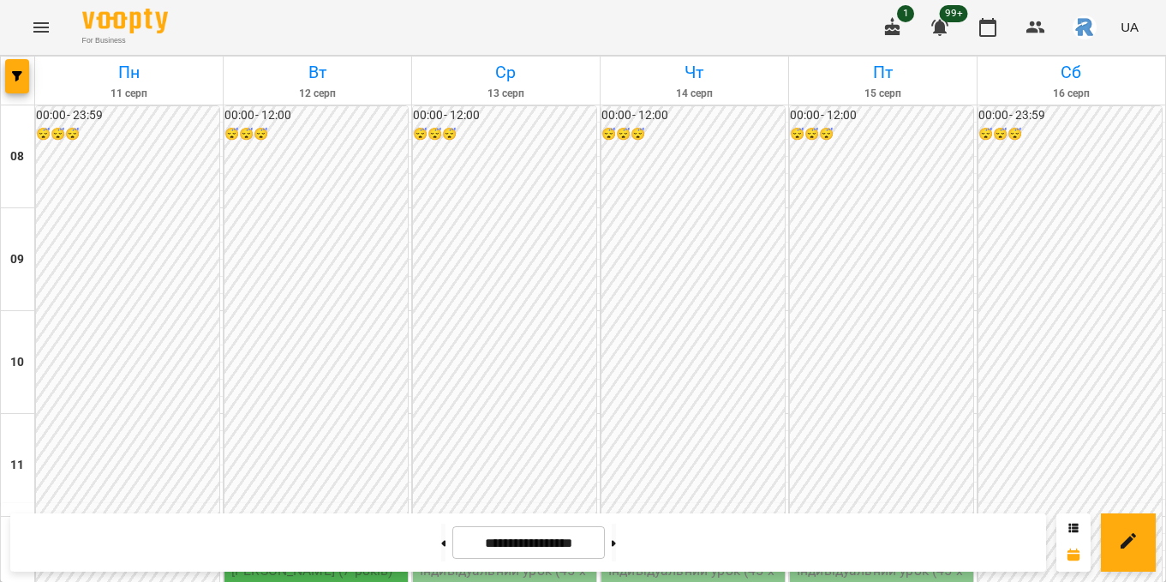
scroll to position [535, 0]
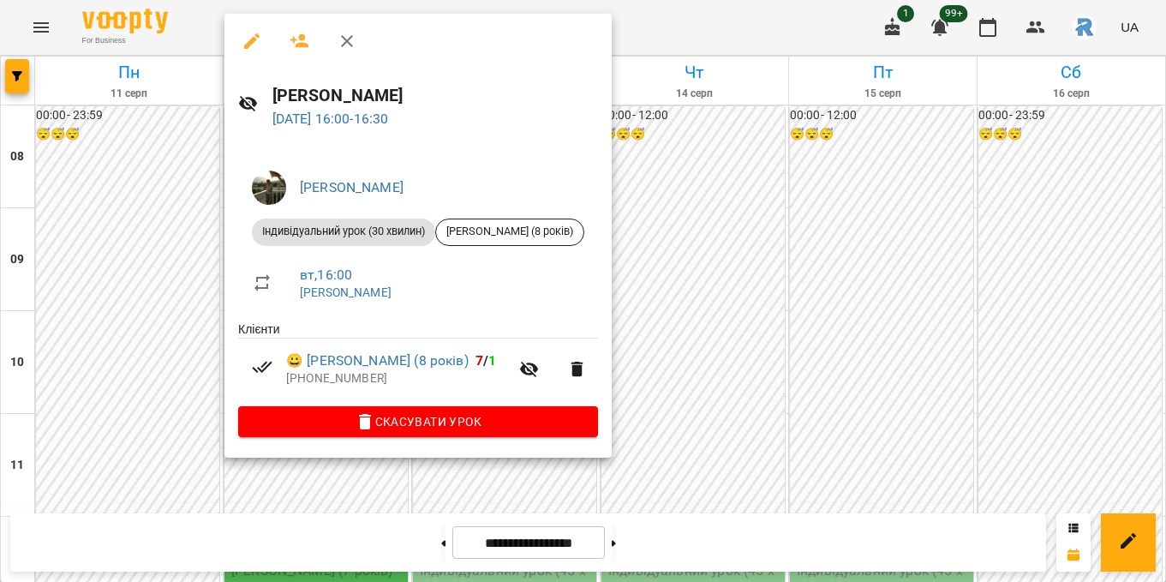
click at [180, 397] on div at bounding box center [583, 291] width 1166 height 582
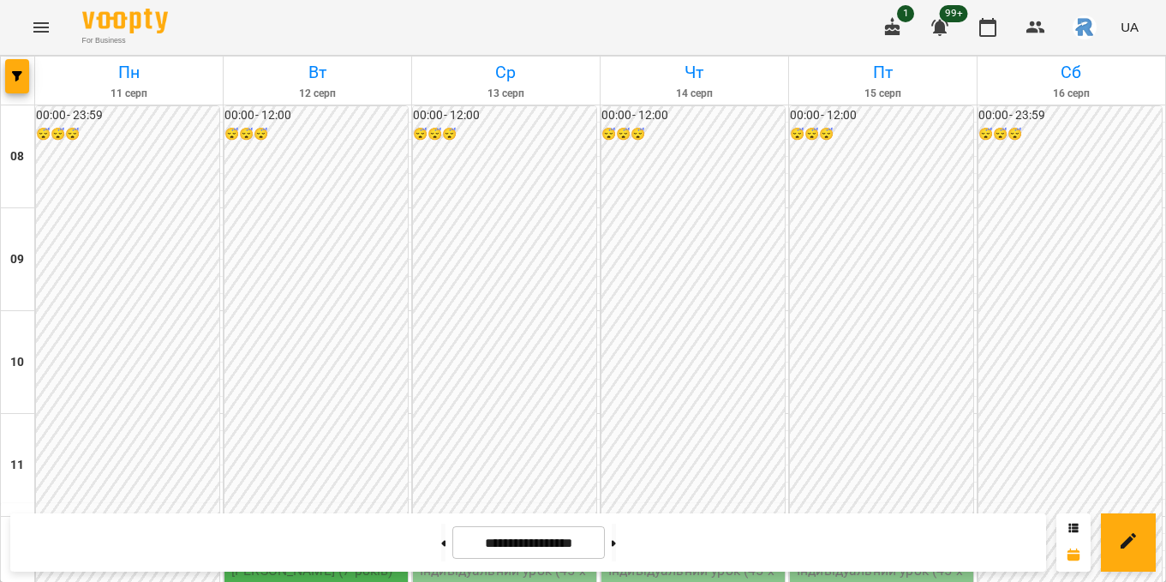
scroll to position [531, 0]
click at [14, 76] on icon "button" at bounding box center [17, 76] width 10 height 10
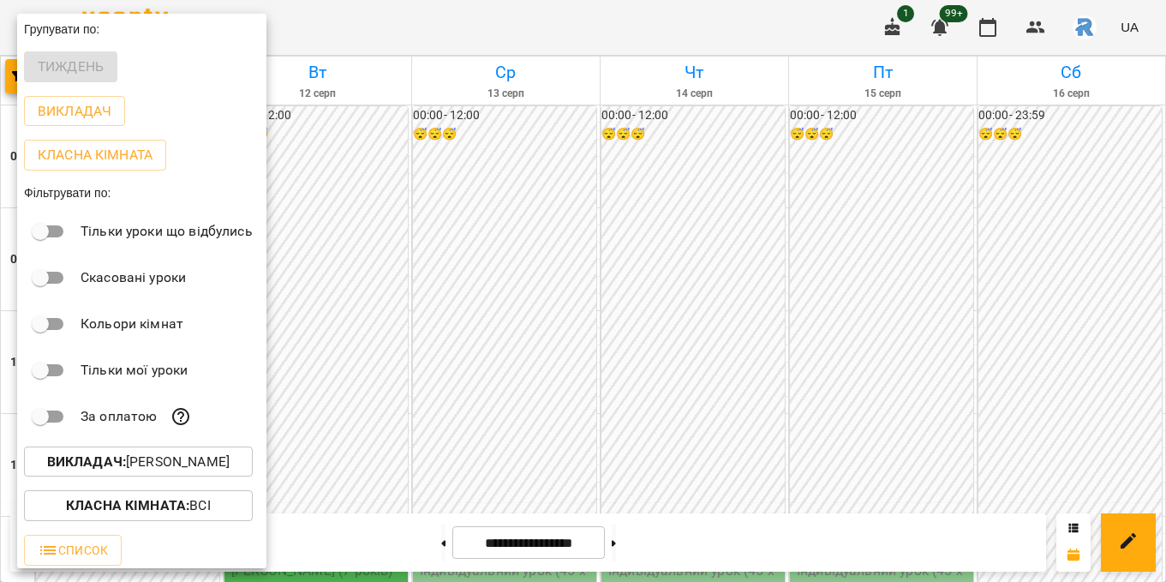
click at [129, 477] on button "Викладач : [PERSON_NAME]" at bounding box center [138, 461] width 229 height 31
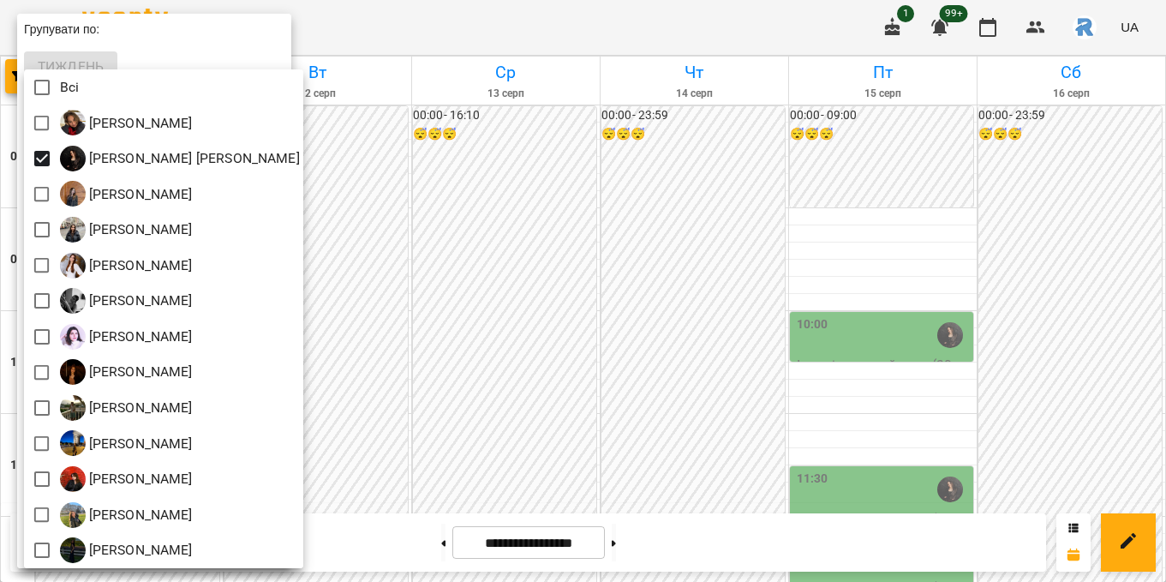
click at [410, 196] on div at bounding box center [583, 291] width 1166 height 582
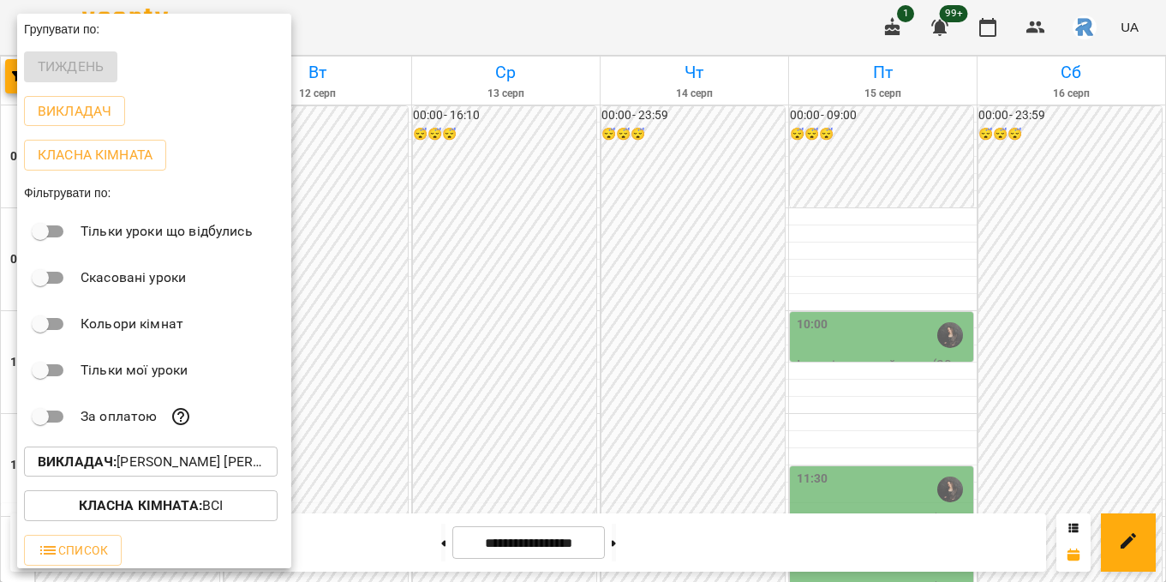
click at [474, 273] on div at bounding box center [583, 291] width 1166 height 582
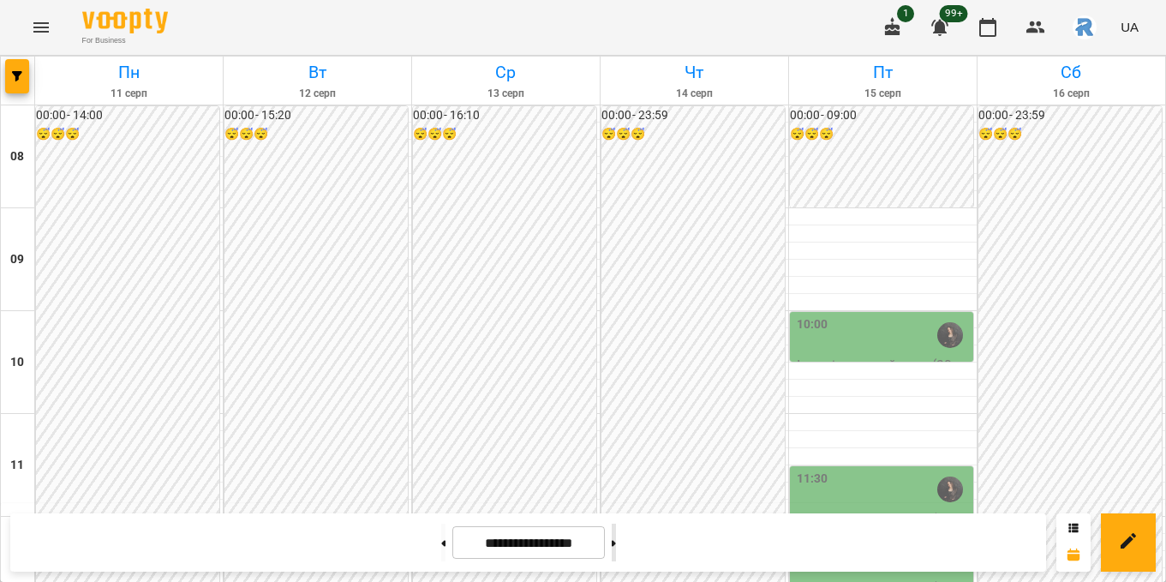
click at [616, 545] on button at bounding box center [614, 542] width 4 height 38
click at [616, 541] on icon at bounding box center [614, 543] width 4 height 6
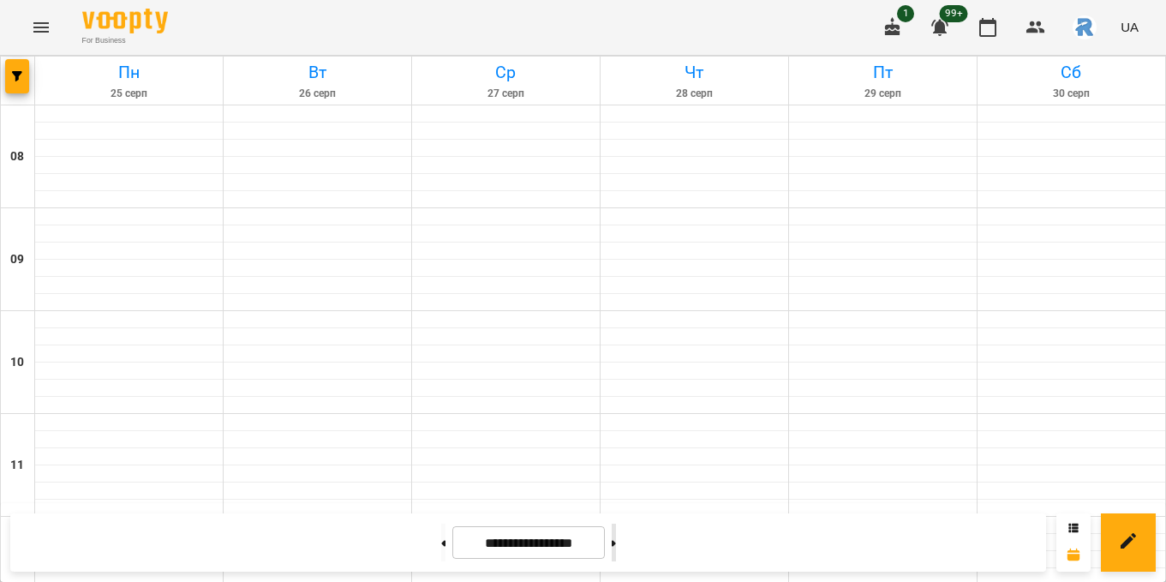
click at [616, 541] on icon at bounding box center [614, 543] width 4 height 6
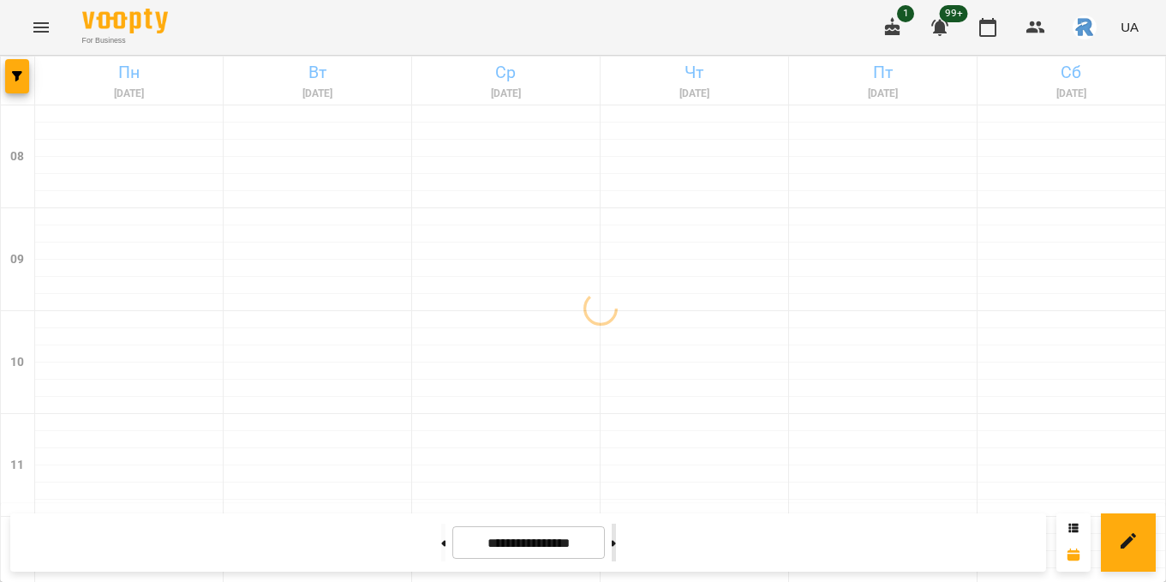
click at [616, 541] on icon at bounding box center [614, 543] width 4 height 6
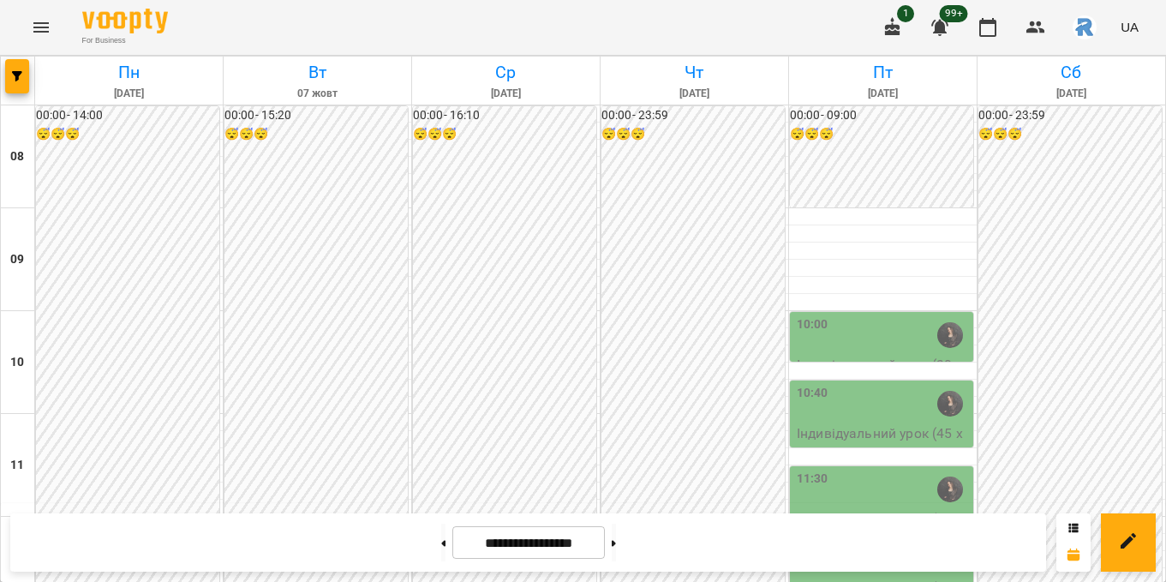
scroll to position [71, 0]
click at [827, 423] on p "Індивідуальний урок (45 хвилин) - [PERSON_NAME] (12 років)" at bounding box center [883, 453] width 173 height 61
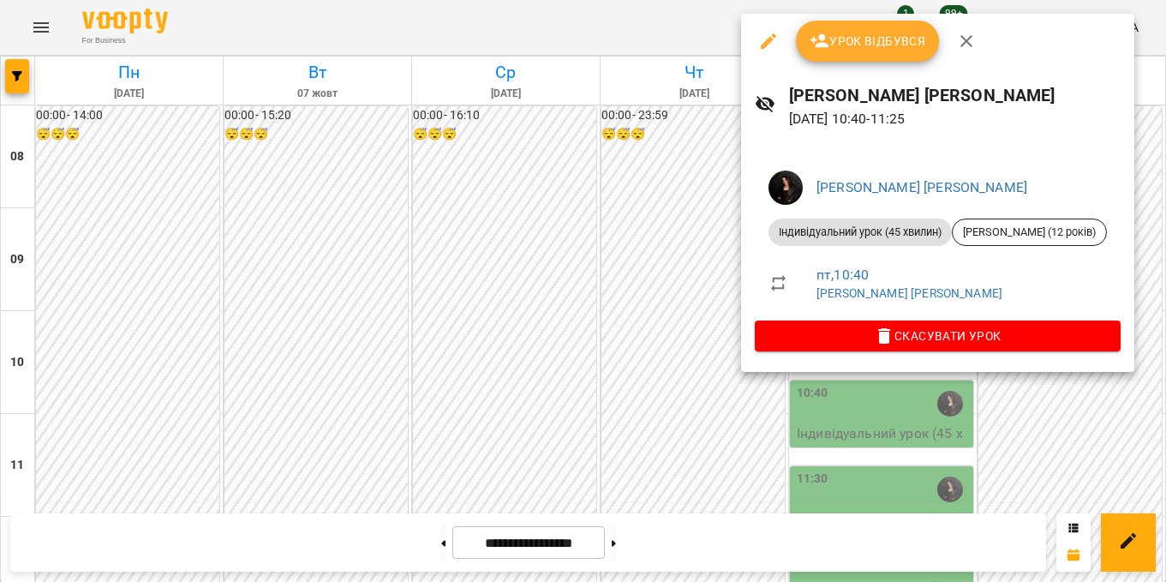
click at [583, 293] on div at bounding box center [583, 291] width 1166 height 582
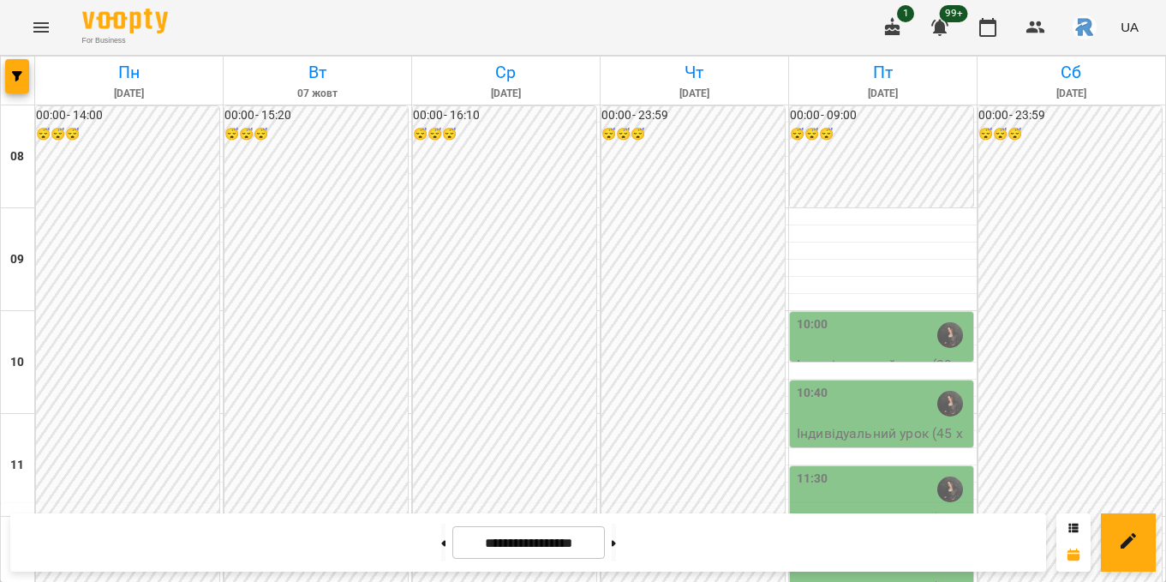
scroll to position [919, 0]
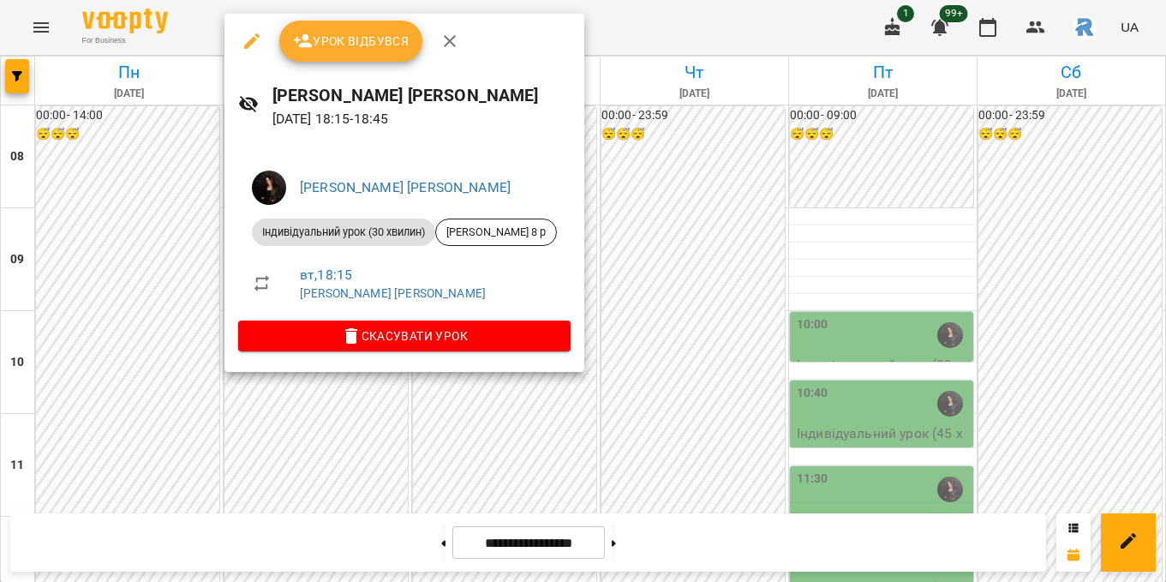
click at [877, 326] on div at bounding box center [583, 291] width 1166 height 582
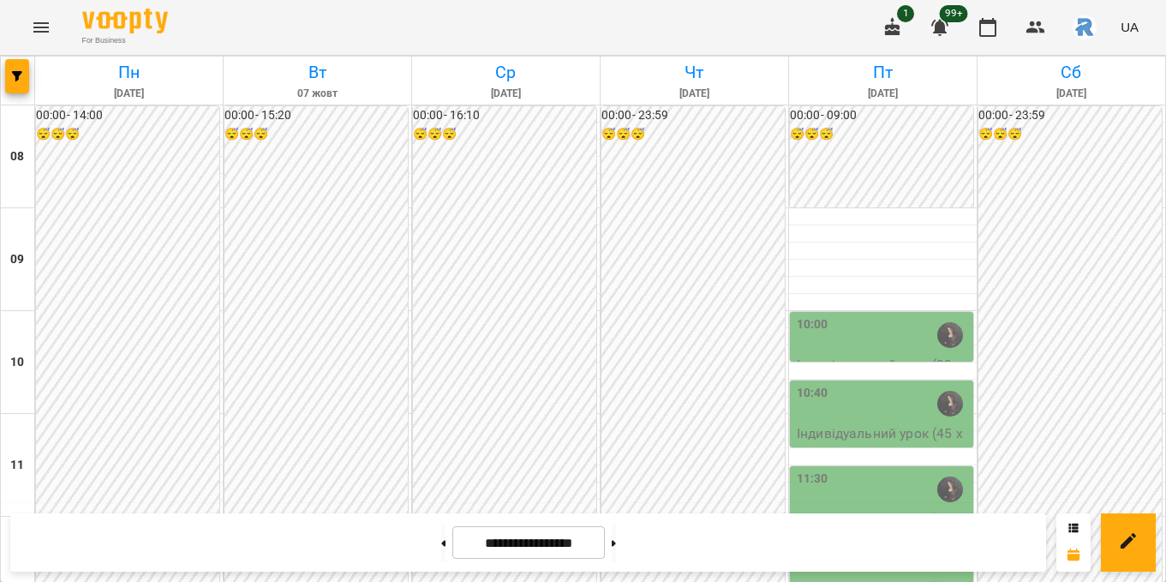
scroll to position [549, 0]
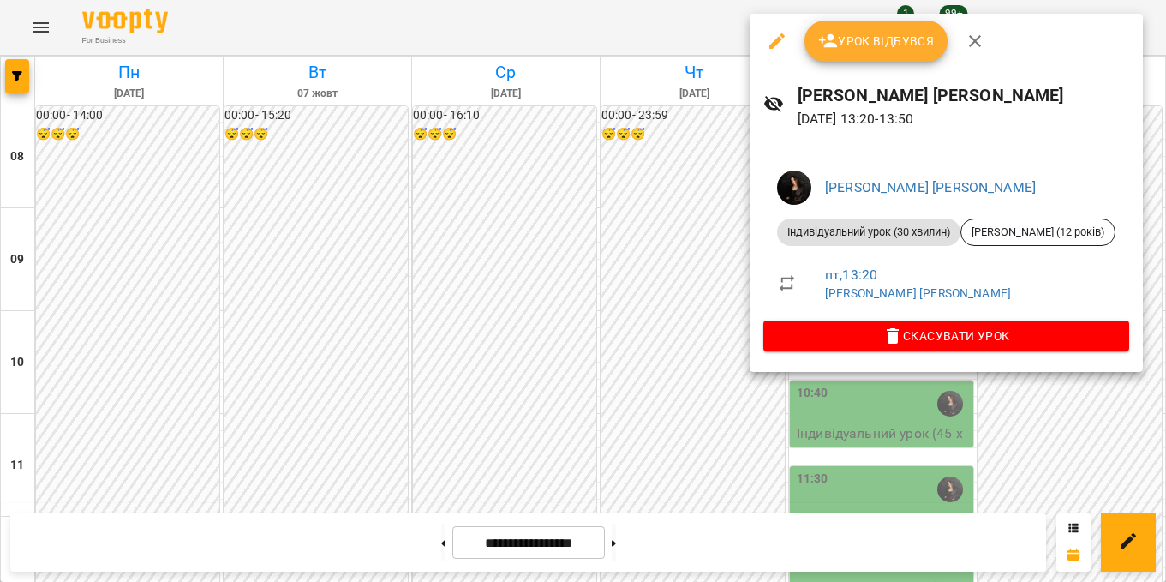
click at [666, 291] on div at bounding box center [583, 291] width 1166 height 582
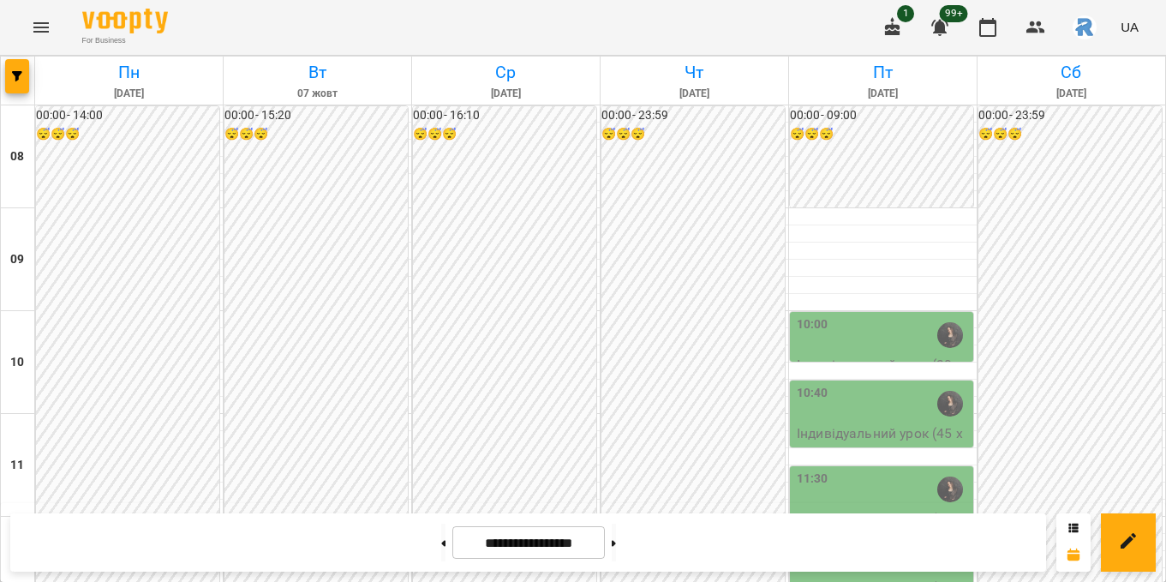
scroll to position [937, 0]
click at [10, 93] on div at bounding box center [18, 81] width 34 height 48
click at [15, 71] on icon "button" at bounding box center [17, 76] width 10 height 10
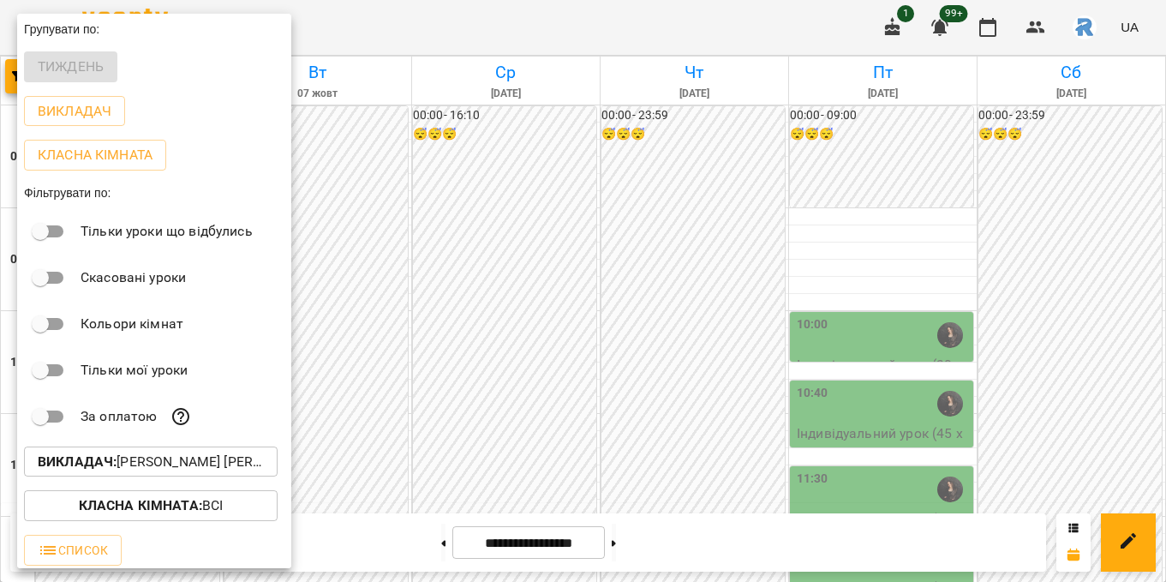
click at [164, 457] on p "Викладач : [PERSON_NAME] [PERSON_NAME]" at bounding box center [151, 461] width 226 height 21
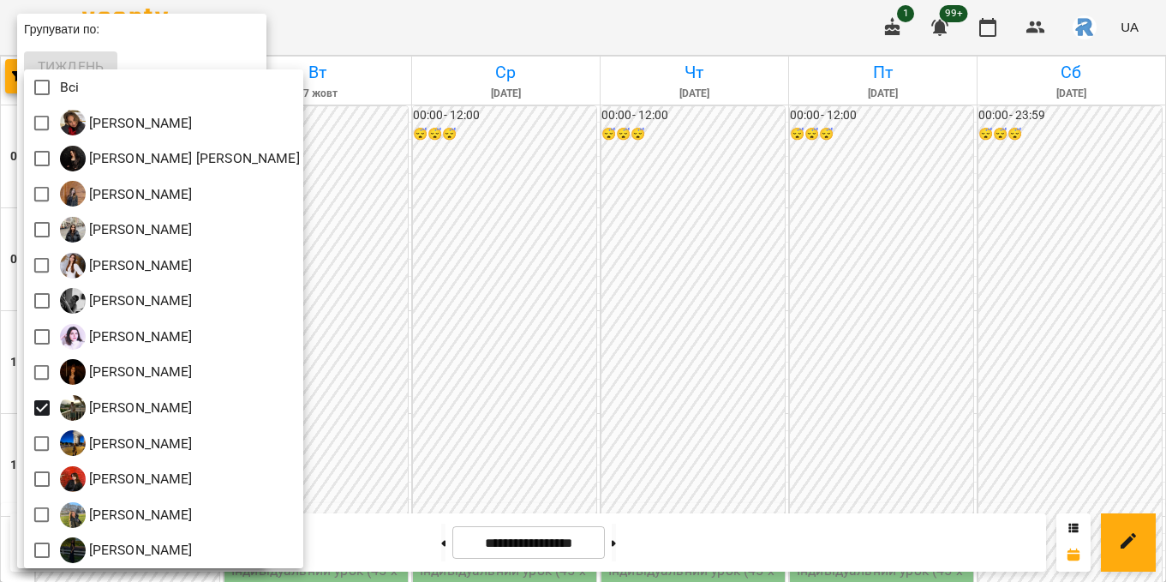
click at [471, 366] on div at bounding box center [583, 291] width 1166 height 582
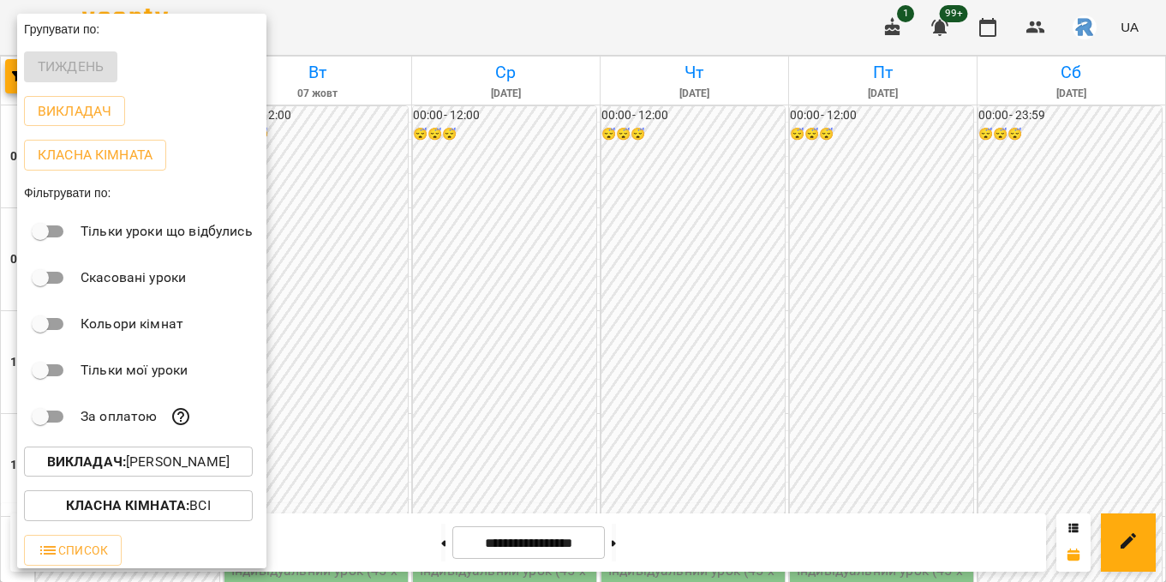
click at [430, 318] on div at bounding box center [583, 291] width 1166 height 582
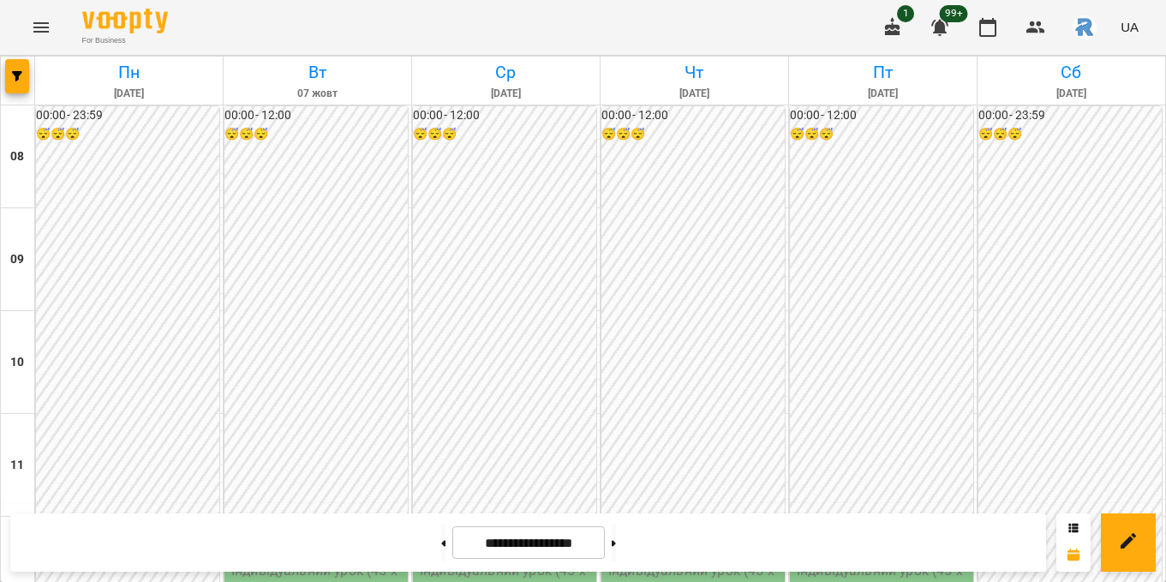
scroll to position [720, 0]
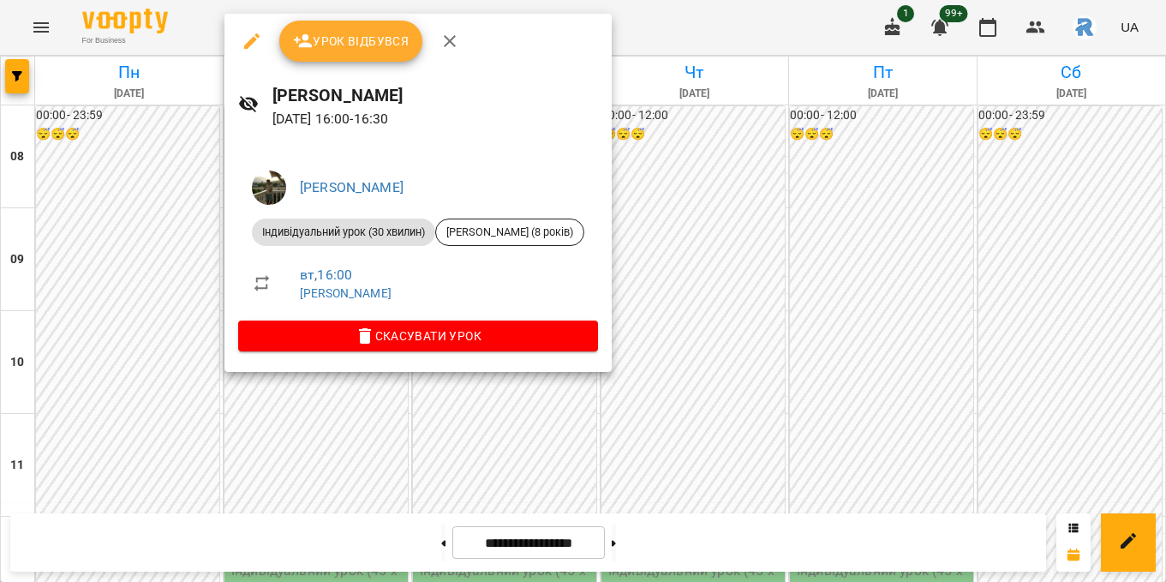
click at [156, 248] on div at bounding box center [583, 291] width 1166 height 582
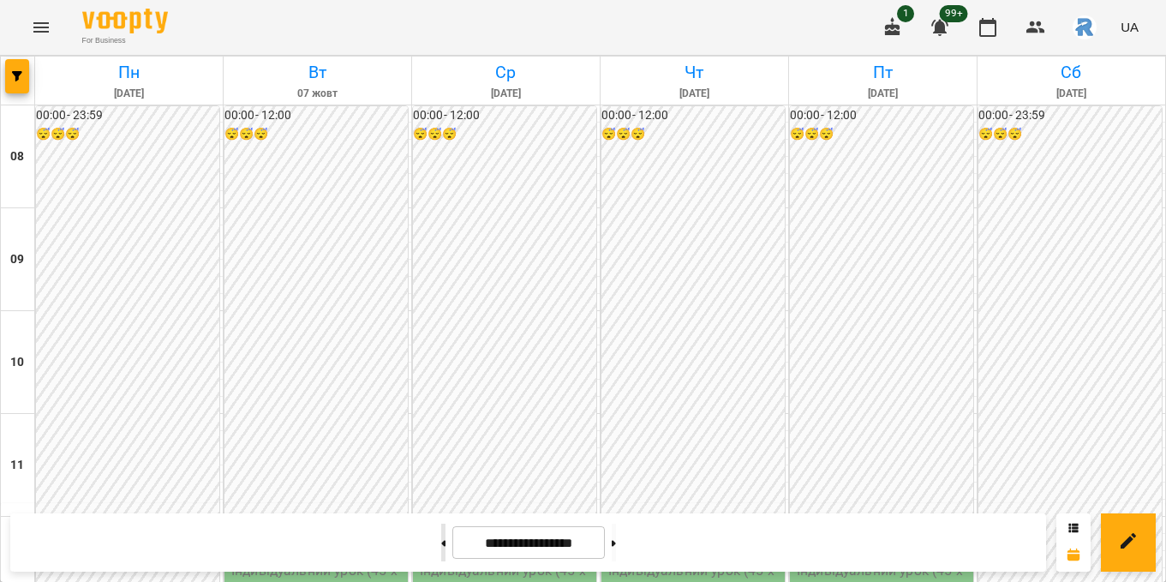
click at [441, 547] on button at bounding box center [443, 542] width 4 height 38
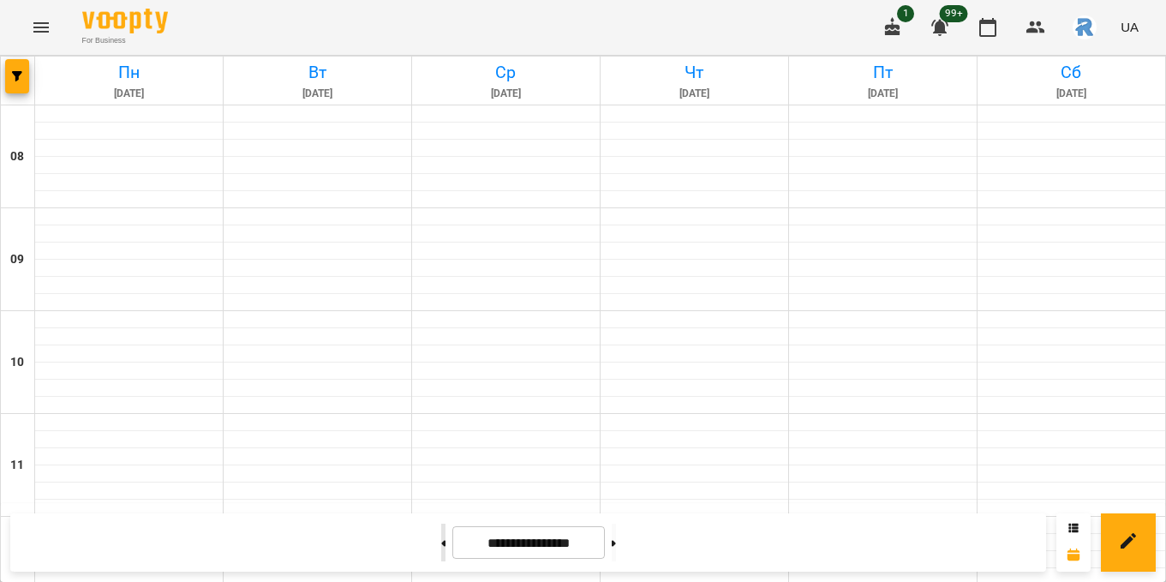
click at [441, 547] on button at bounding box center [443, 542] width 4 height 38
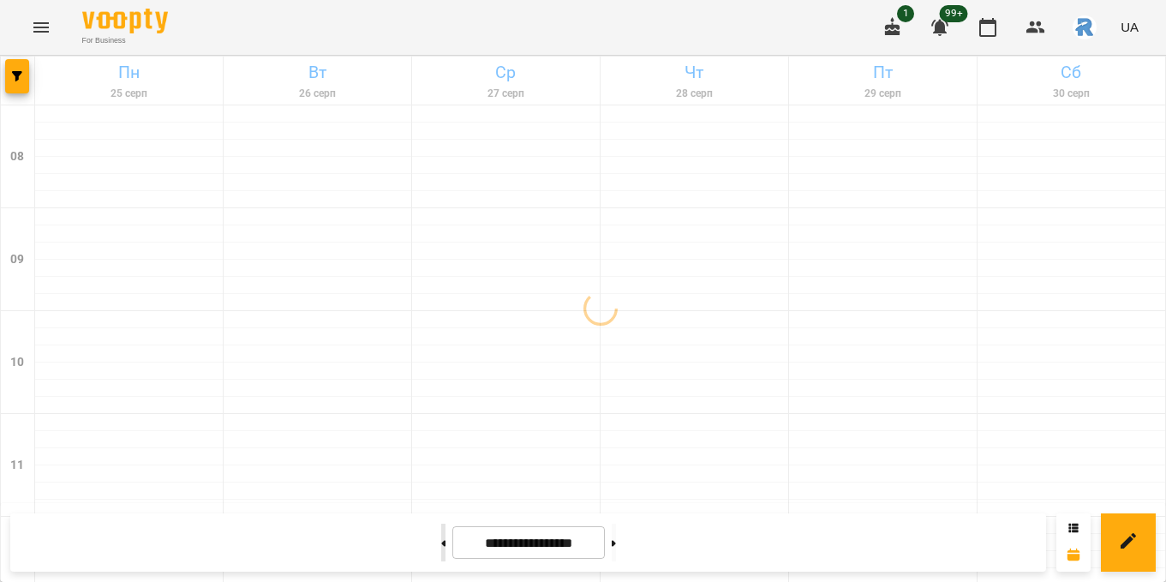
click at [441, 547] on button at bounding box center [443, 542] width 4 height 38
click at [441, 546] on button at bounding box center [443, 542] width 4 height 38
type input "**********"
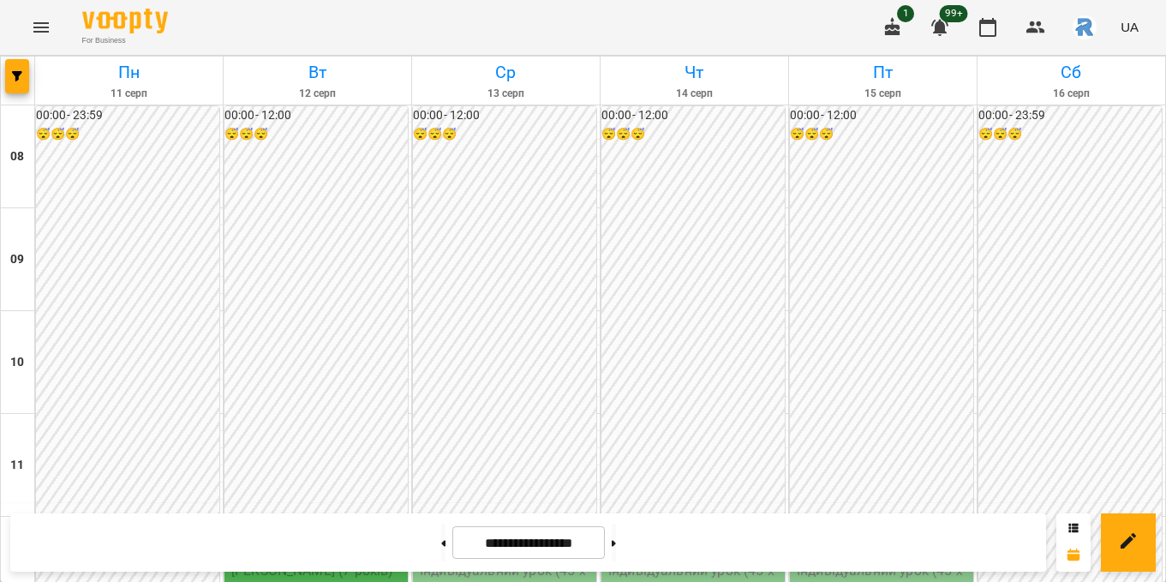
scroll to position [610, 0]
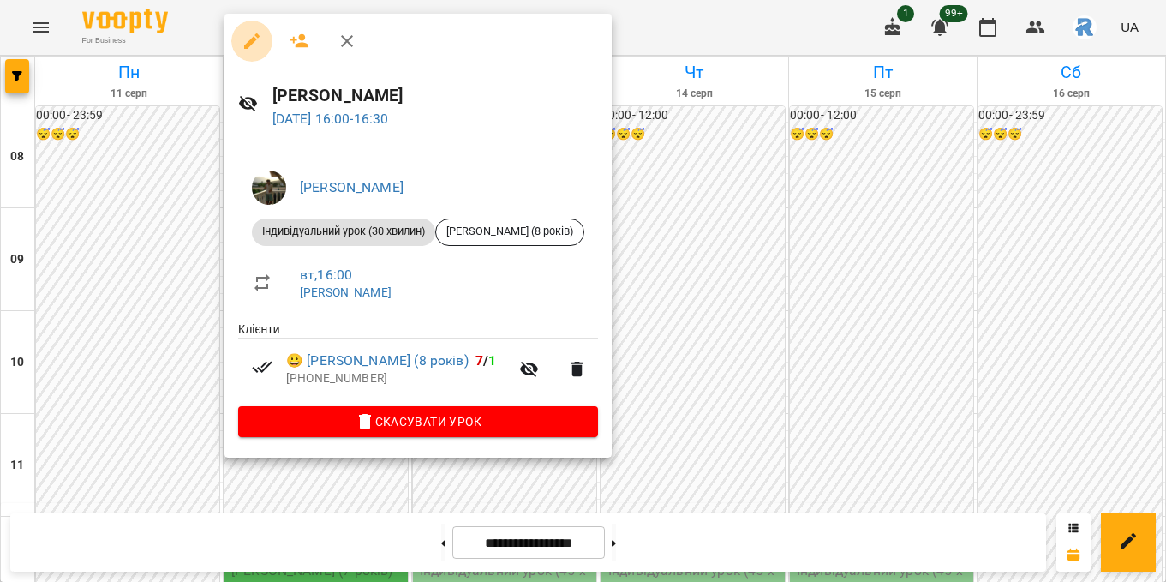
click at [252, 45] on icon "button" at bounding box center [252, 41] width 21 height 21
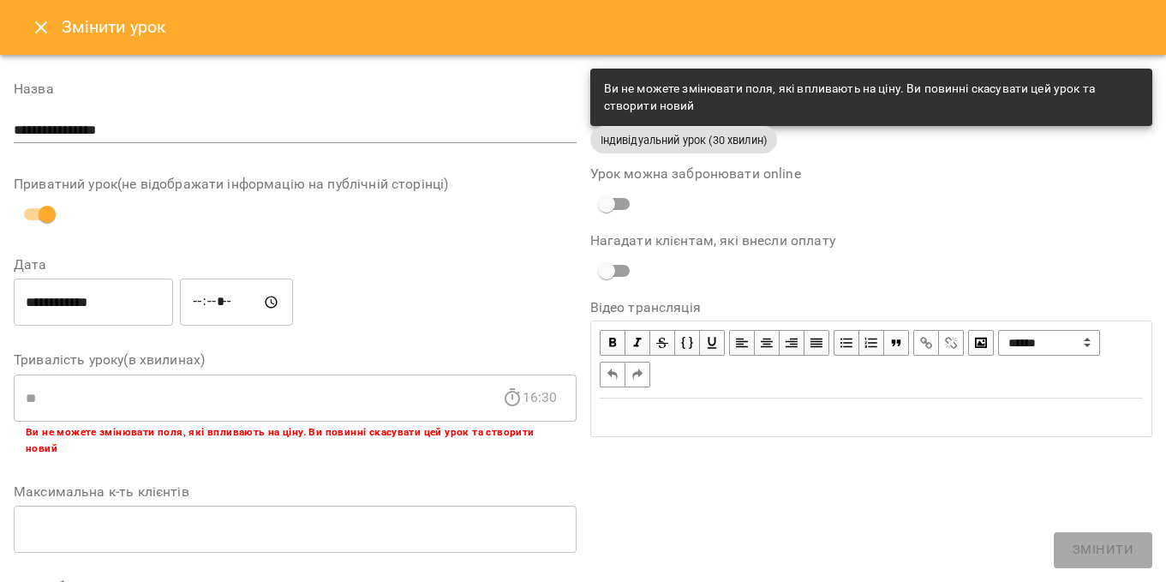
click at [203, 305] on input "*****" at bounding box center [236, 302] width 113 height 48
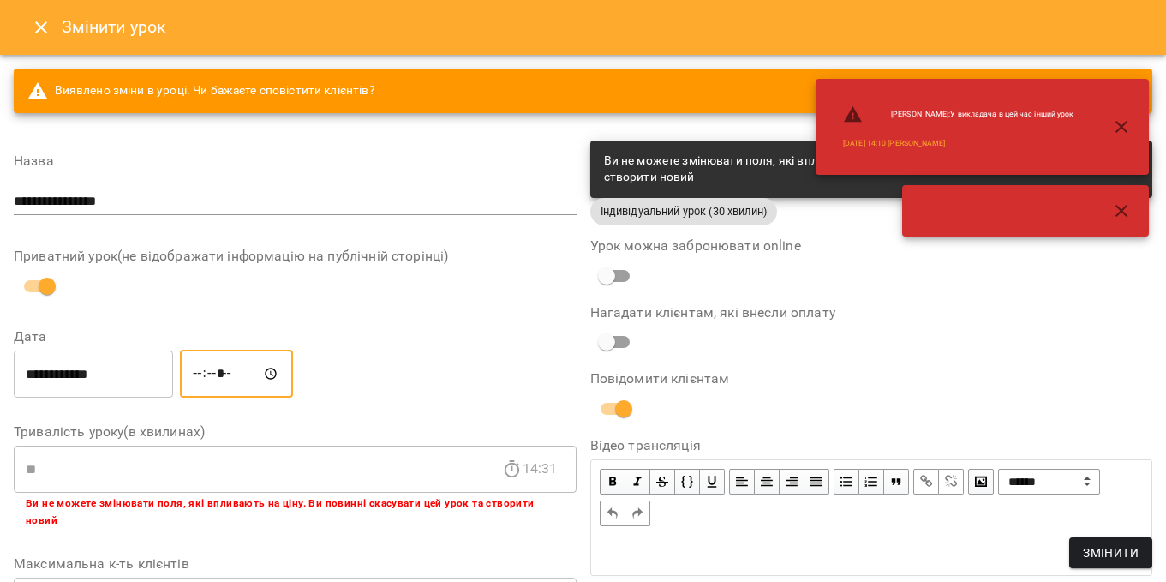
type input "*****"
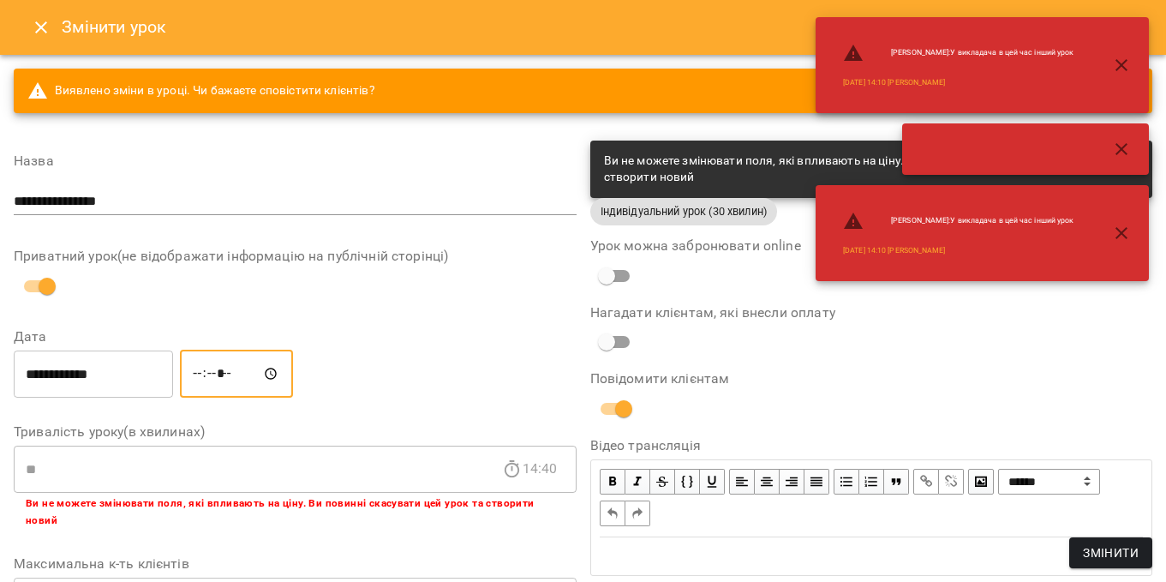
click at [89, 366] on input "**********" at bounding box center [93, 374] width 159 height 48
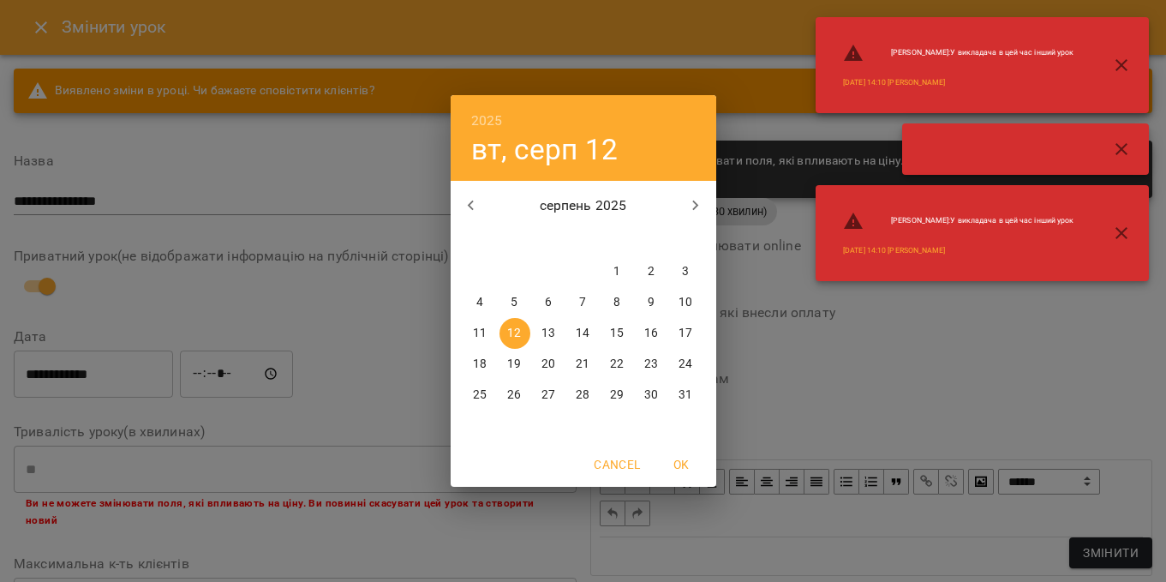
click at [548, 326] on p "13" at bounding box center [548, 333] width 14 height 17
type input "**********"
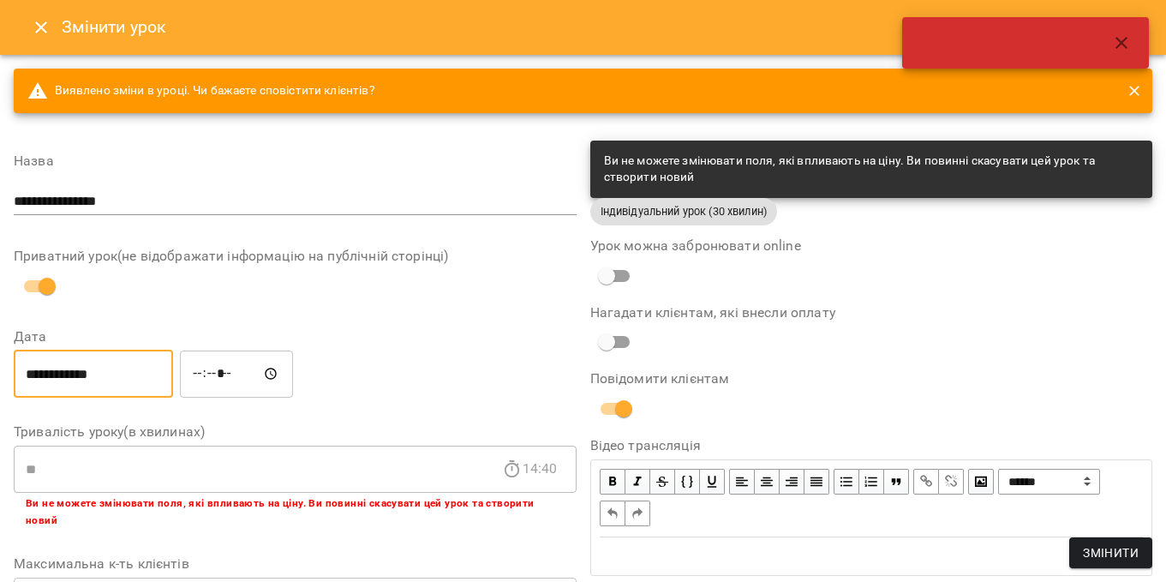
click at [1085, 535] on div "**********" at bounding box center [872, 498] width 544 height 77
click at [1089, 542] on span "Змінити" at bounding box center [1111, 552] width 56 height 21
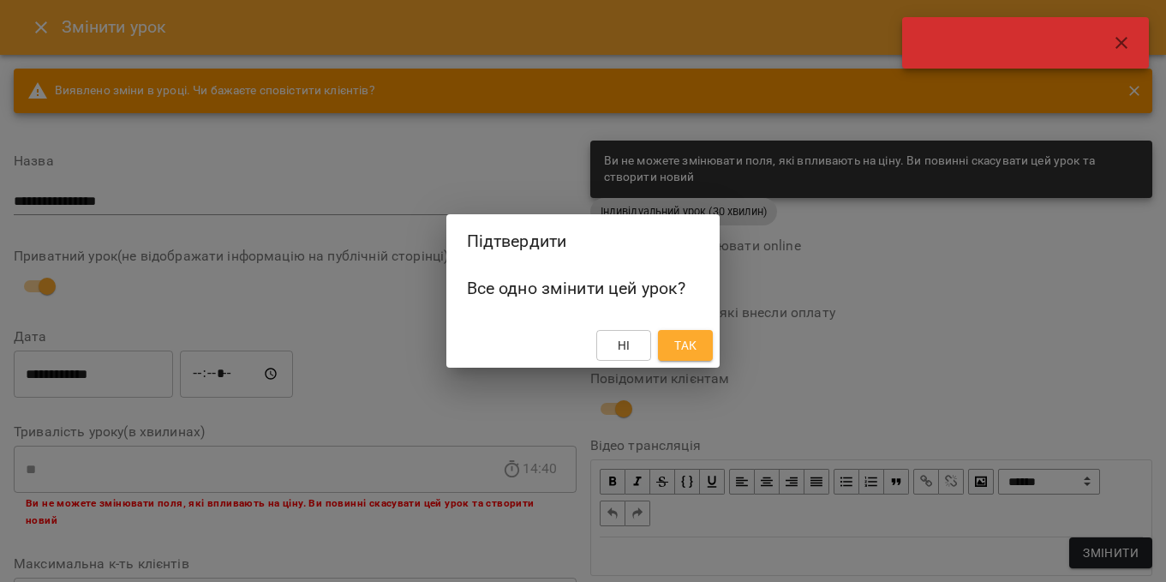
click at [691, 343] on span "Так" at bounding box center [685, 345] width 22 height 21
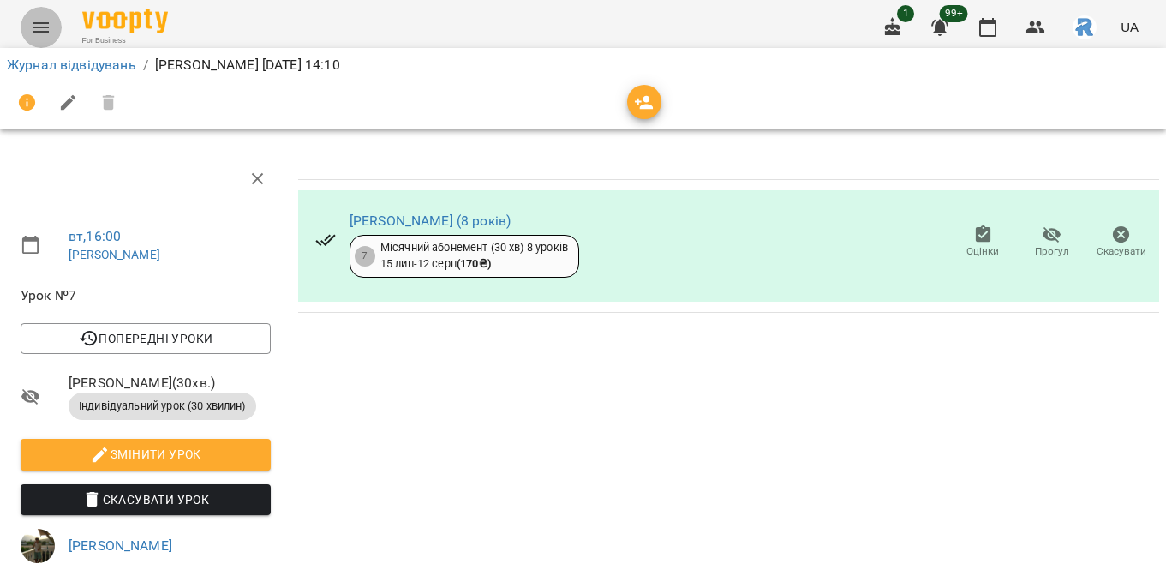
click at [40, 14] on button "Menu" at bounding box center [41, 27] width 41 height 41
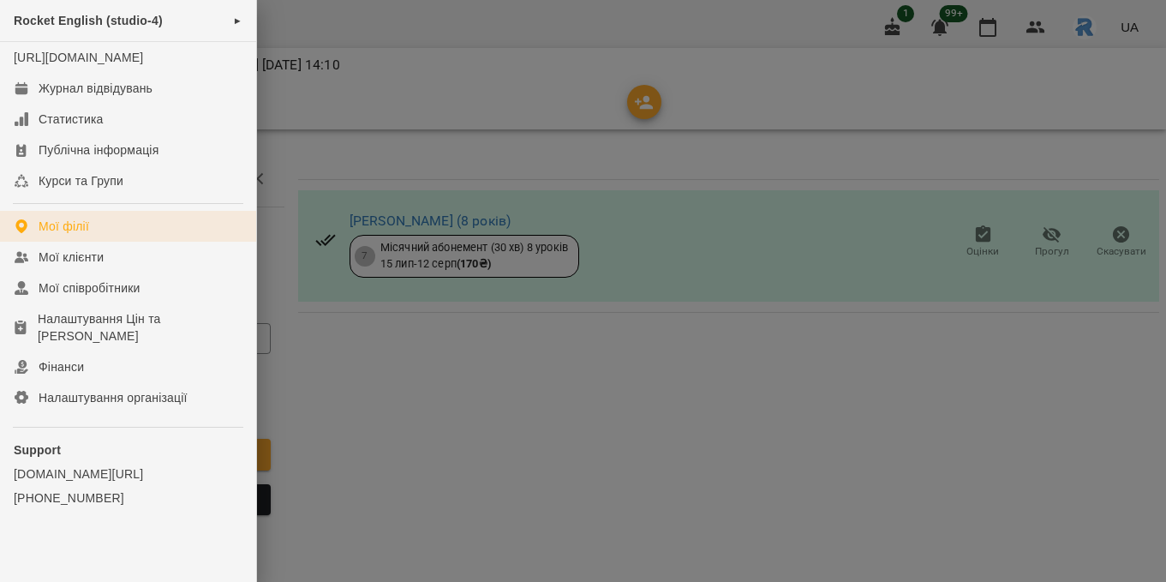
click at [123, 234] on link "Мої філії" at bounding box center [128, 226] width 256 height 31
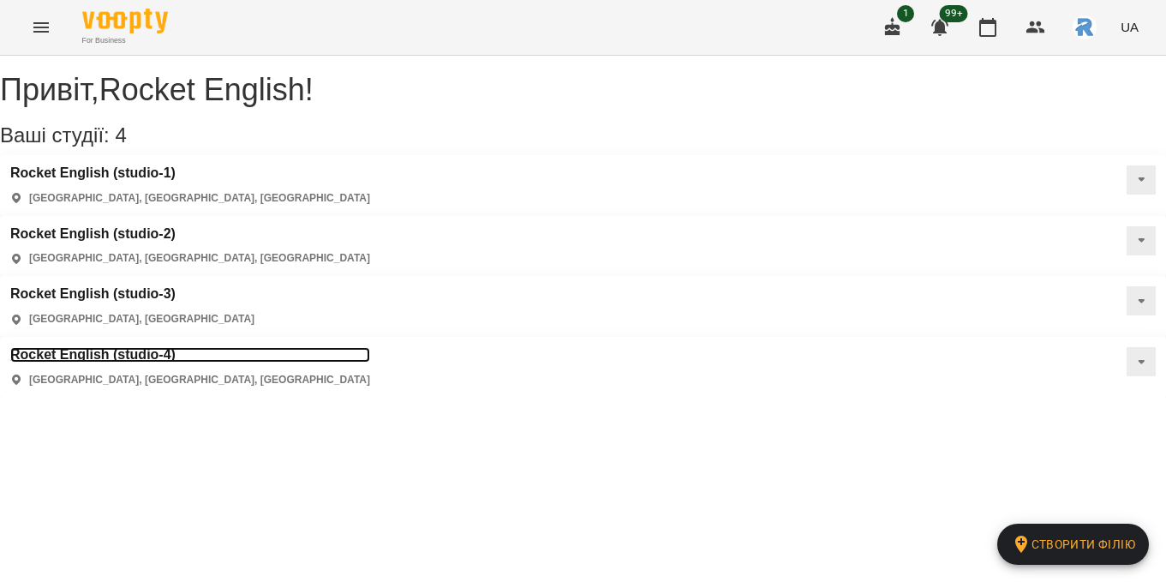
click at [142, 347] on h3 "Rocket English (studio-4)" at bounding box center [190, 354] width 360 height 15
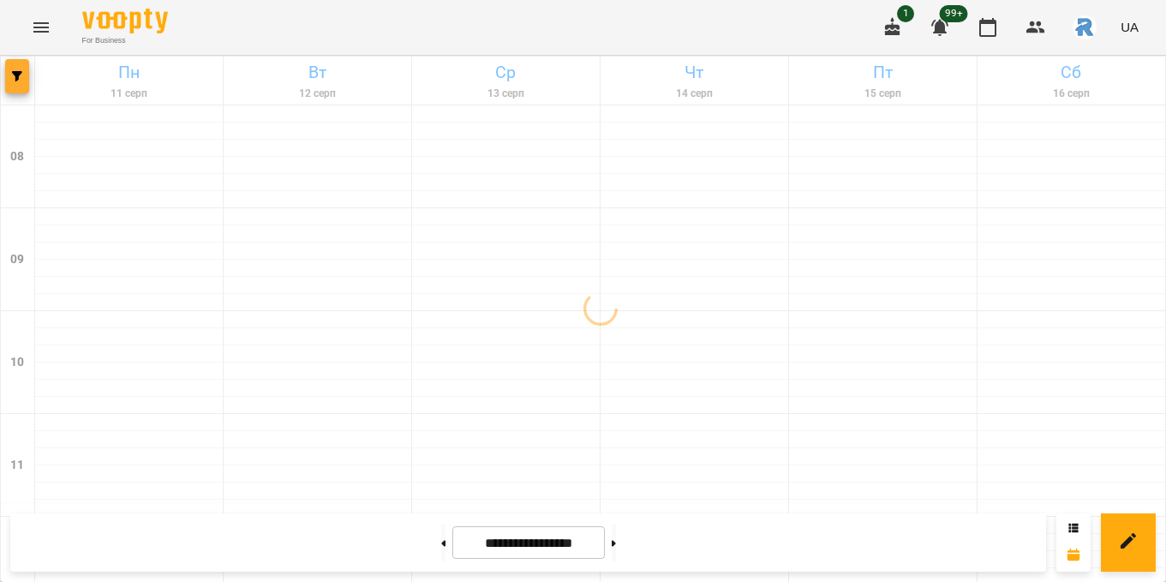
click at [27, 87] on button "button" at bounding box center [17, 76] width 24 height 34
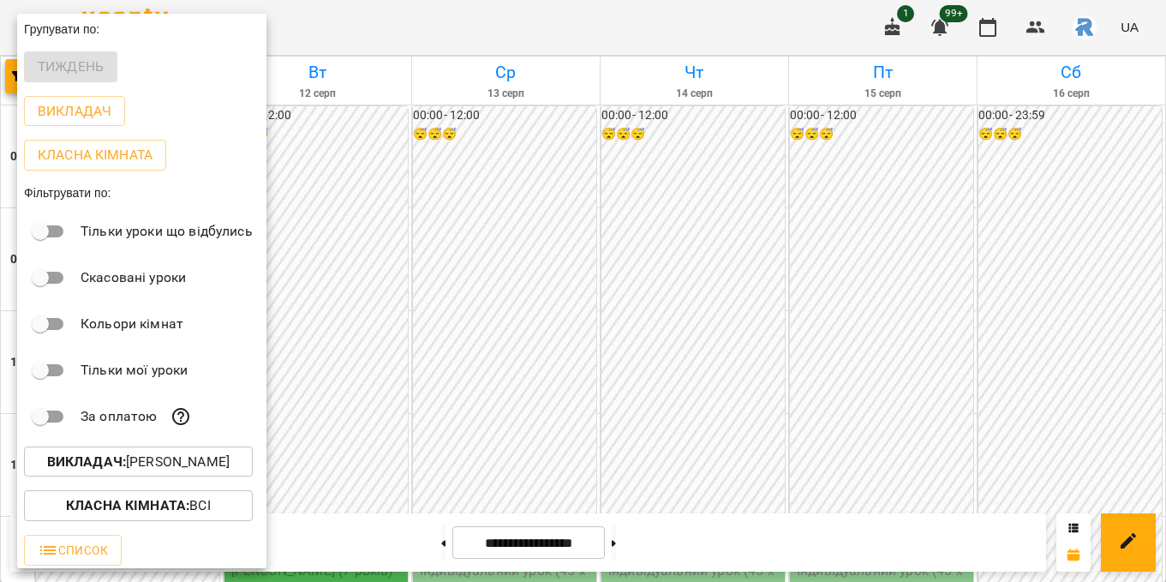
click at [198, 477] on button "Викладач : [PERSON_NAME]" at bounding box center [138, 461] width 229 height 31
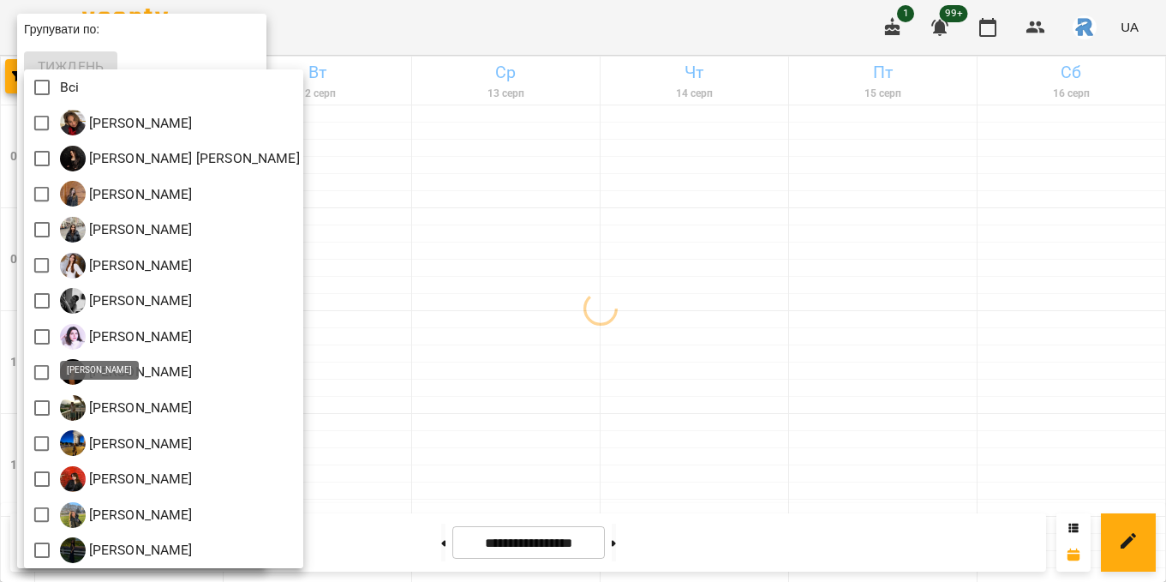
scroll to position [3, 0]
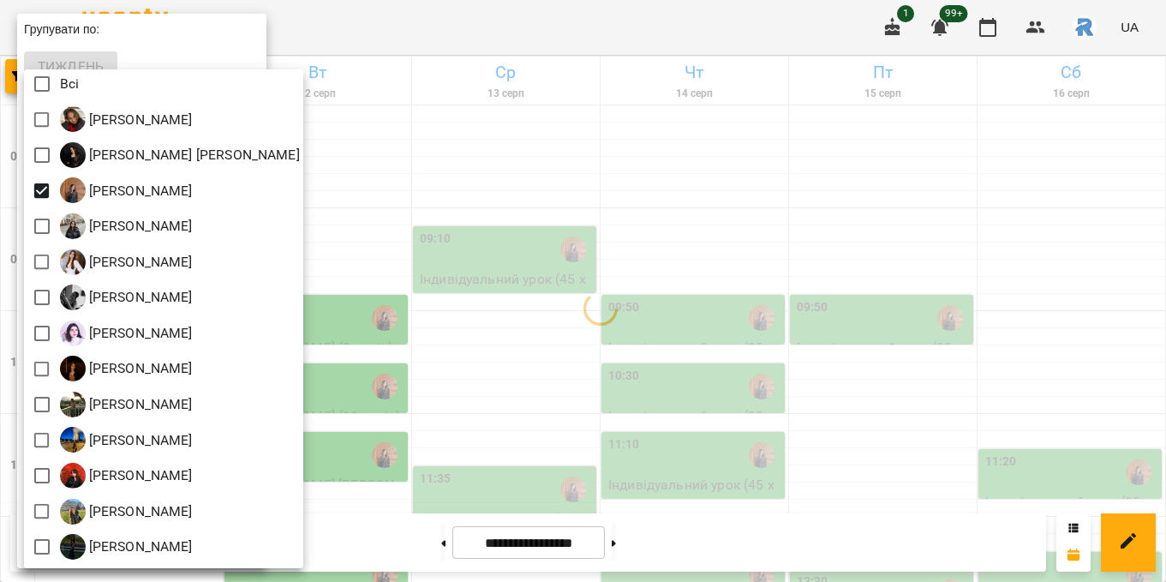
click at [517, 236] on div at bounding box center [583, 291] width 1166 height 582
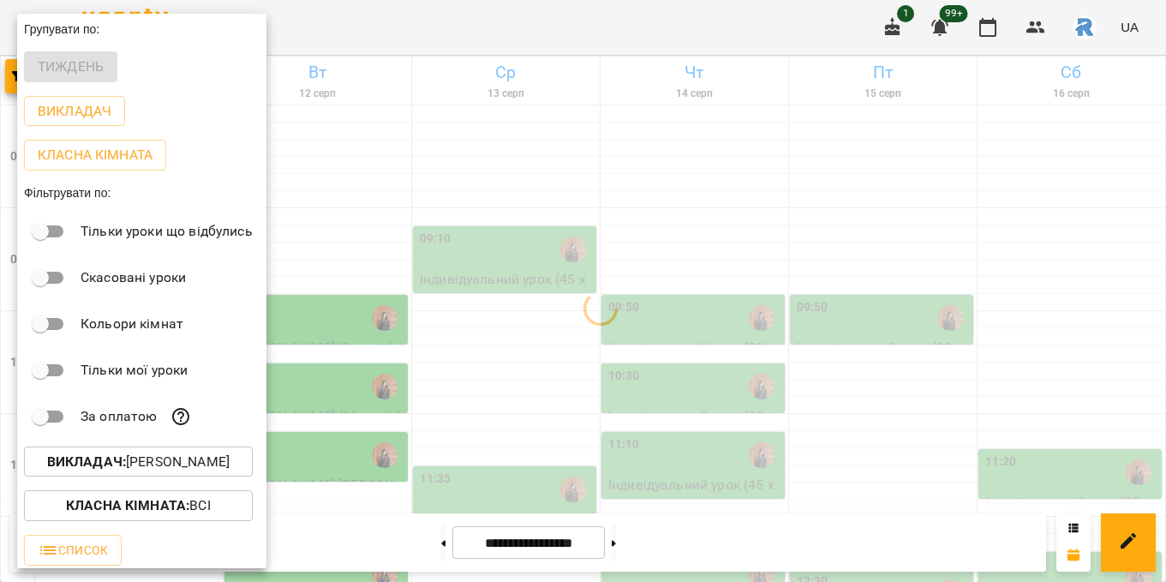
click at [518, 237] on div at bounding box center [583, 291] width 1166 height 582
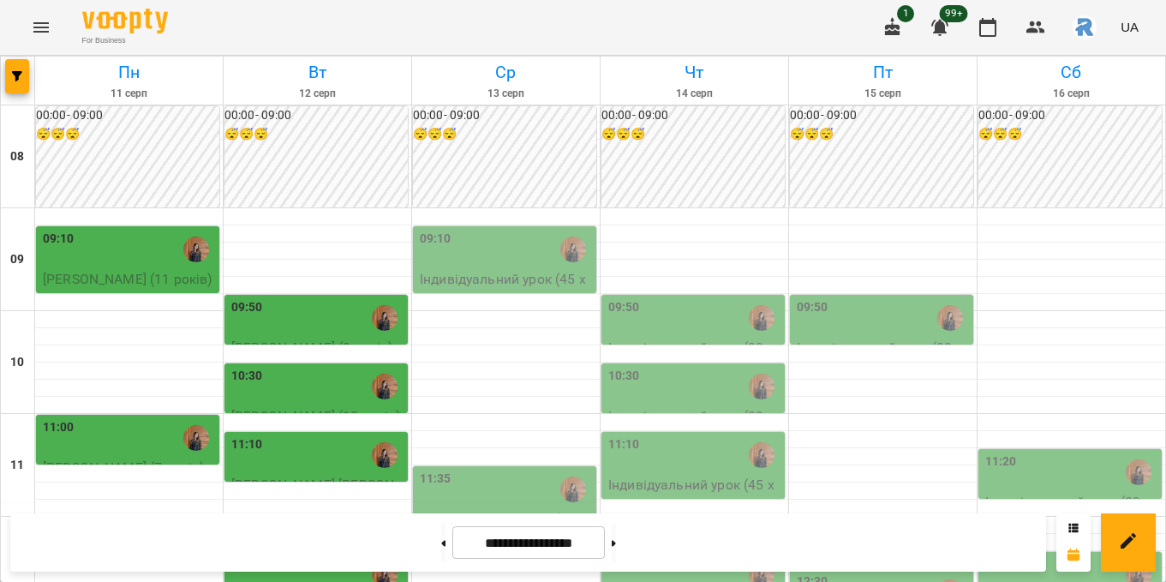
scroll to position [106, 0]
click at [21, 80] on icon "button" at bounding box center [17, 76] width 10 height 10
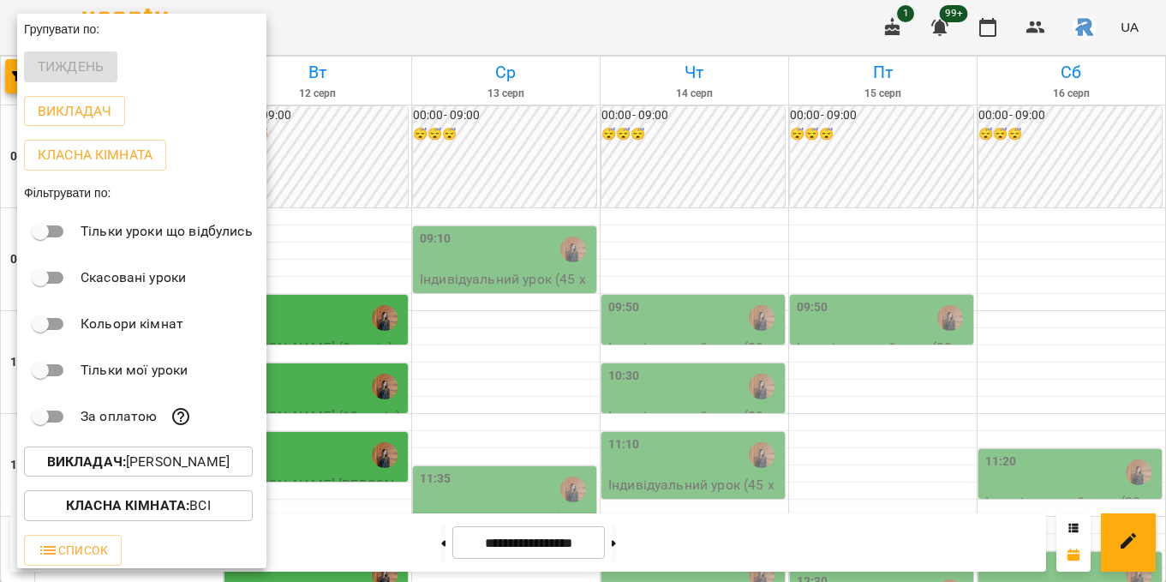
click at [157, 463] on p "Викладач : [PERSON_NAME]" at bounding box center [138, 461] width 182 height 21
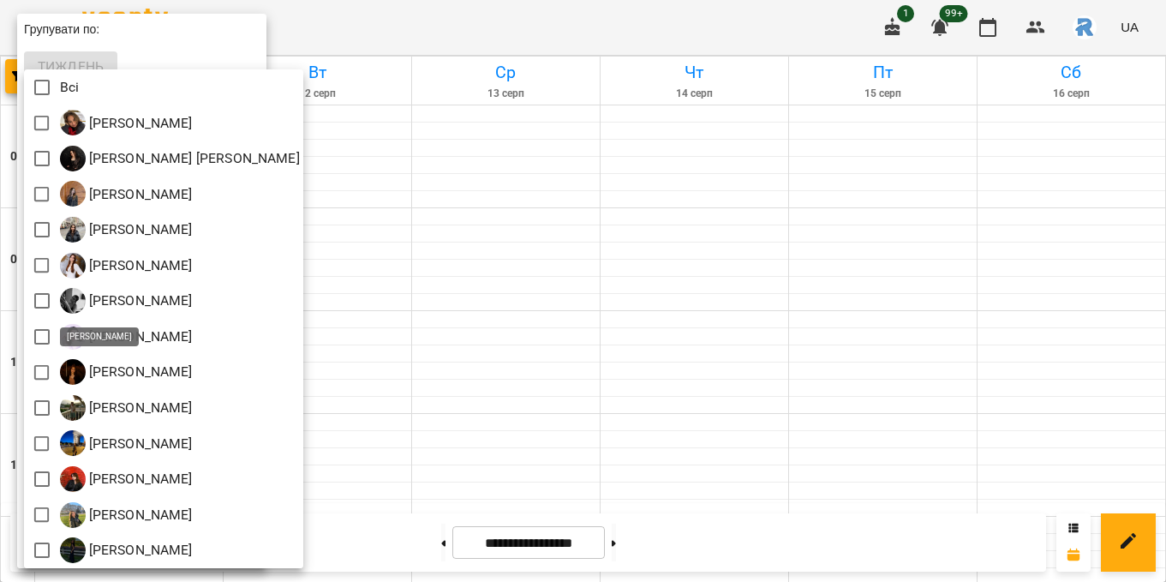
scroll to position [3, 0]
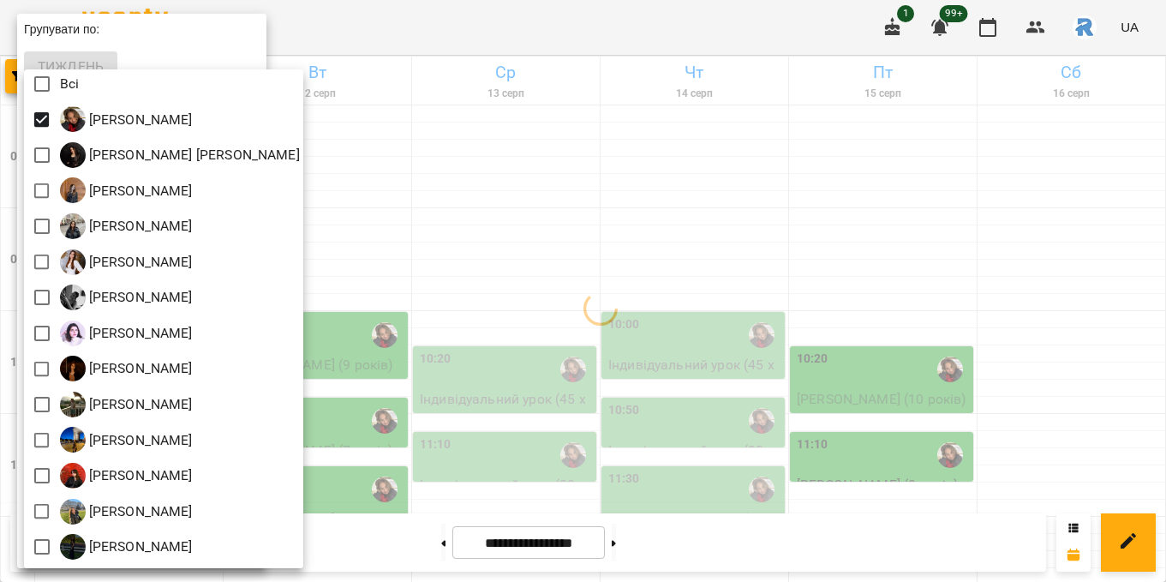
click at [504, 298] on div at bounding box center [583, 291] width 1166 height 582
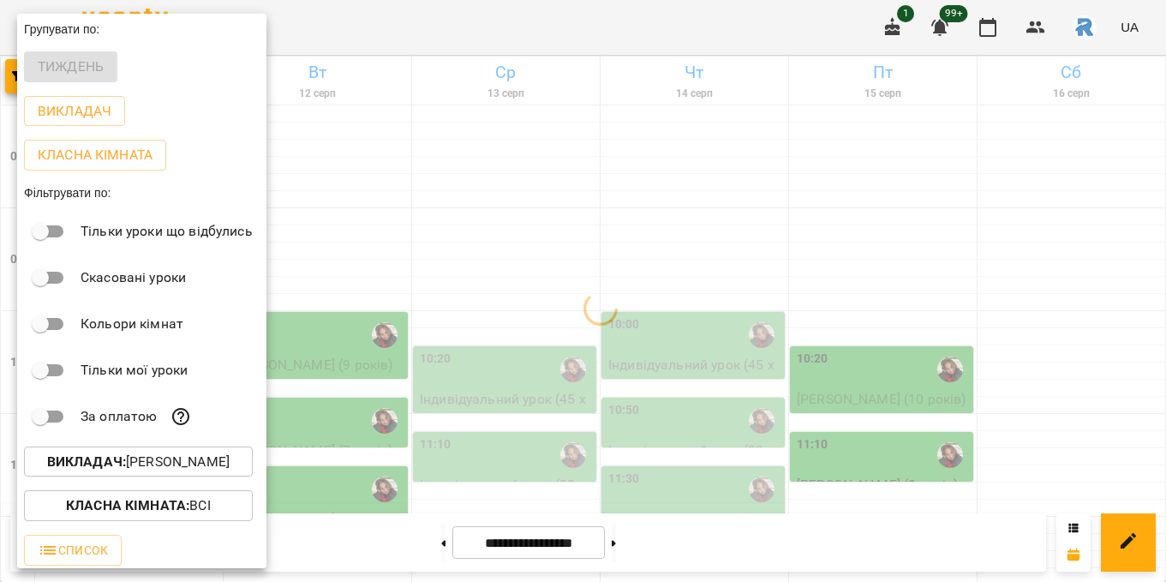
click at [504, 298] on div at bounding box center [583, 291] width 1166 height 582
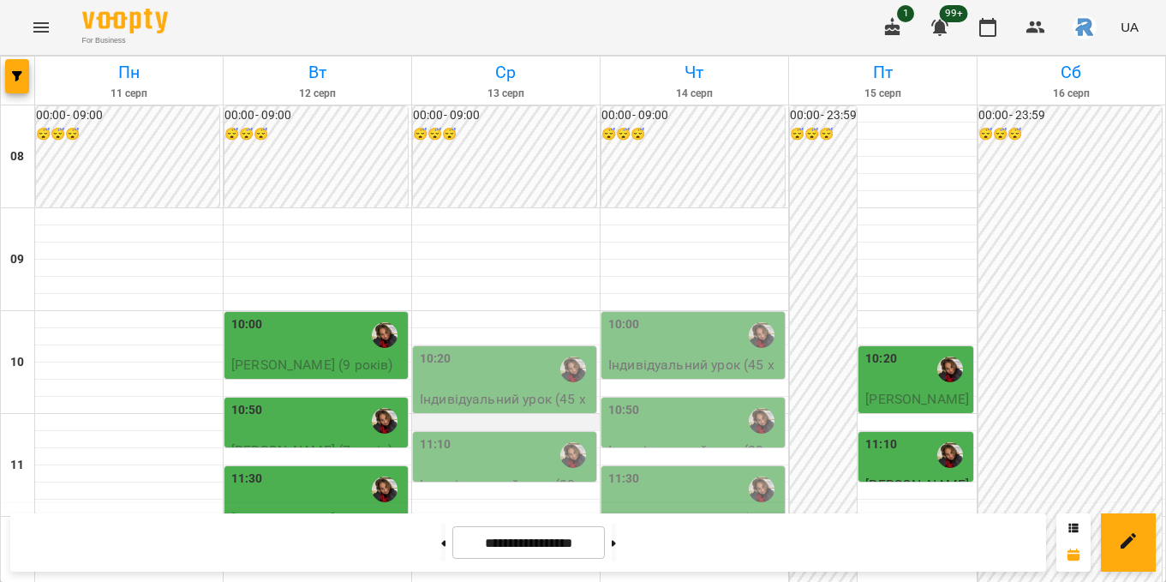
scroll to position [282, 0]
